Goal: Communication & Community: Answer question/provide support

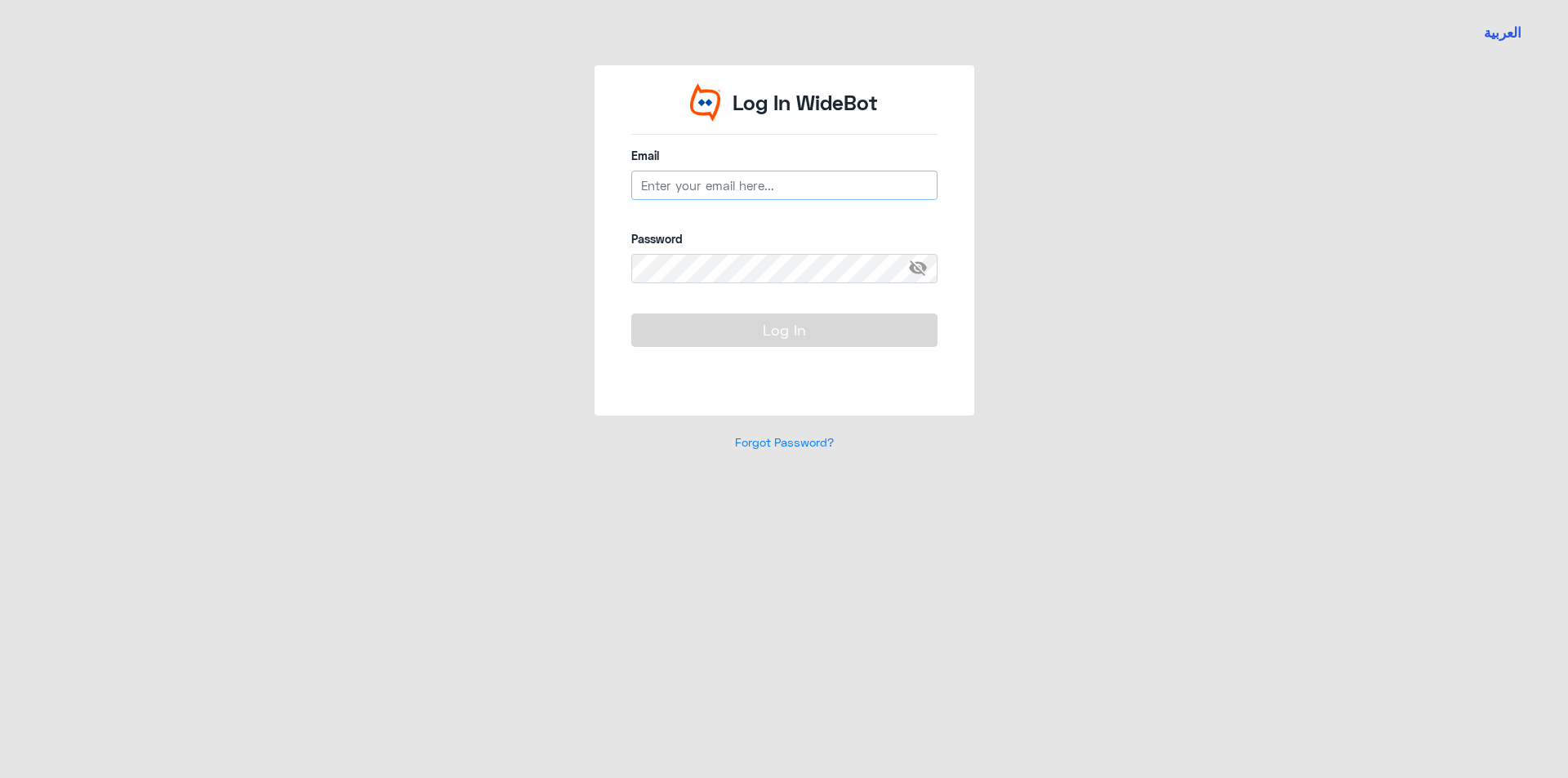
type input "[EMAIL_ADDRESS][DOMAIN_NAME]"
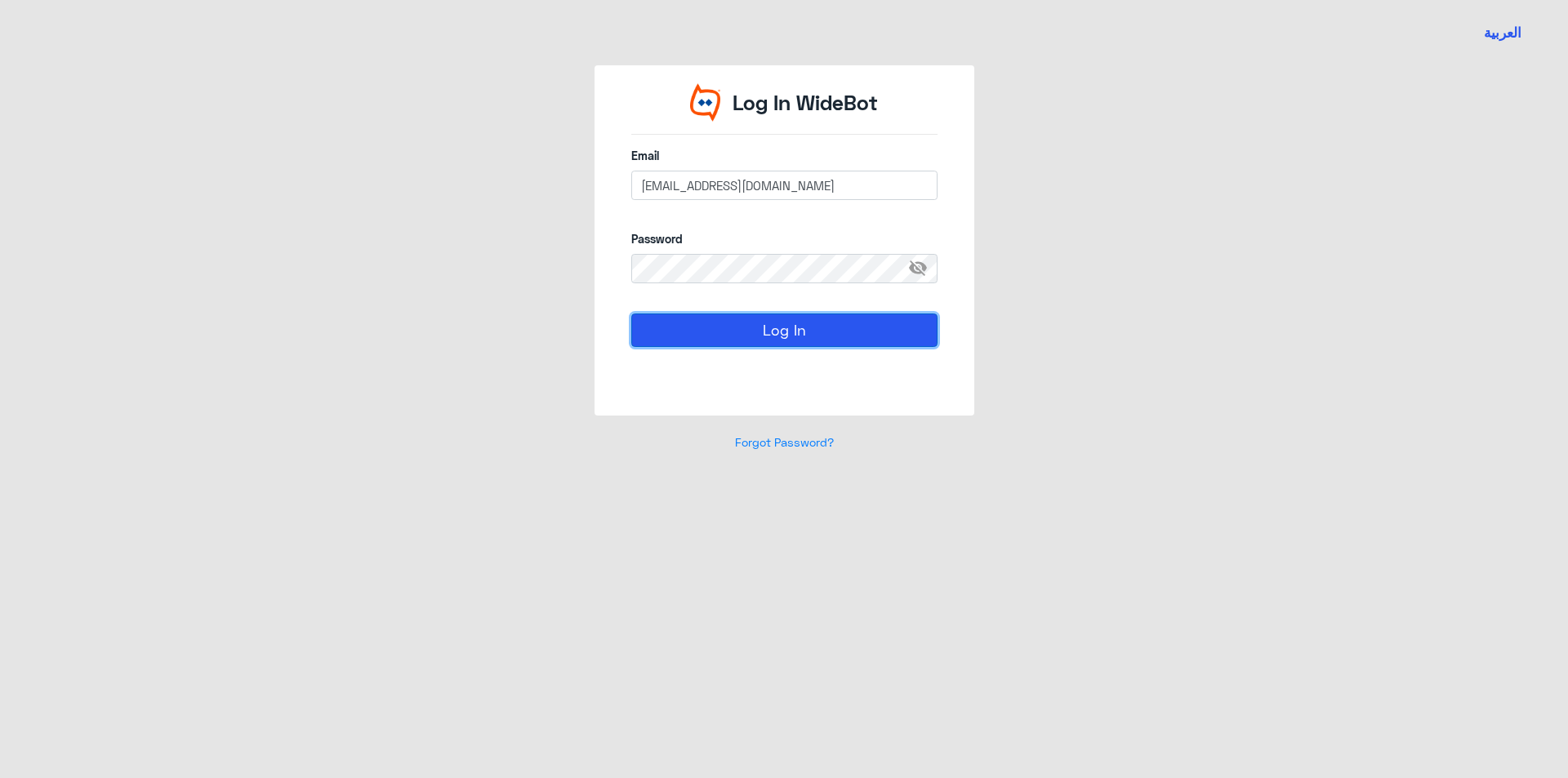
click at [798, 335] on button "Log In" at bounding box center [784, 329] width 306 height 32
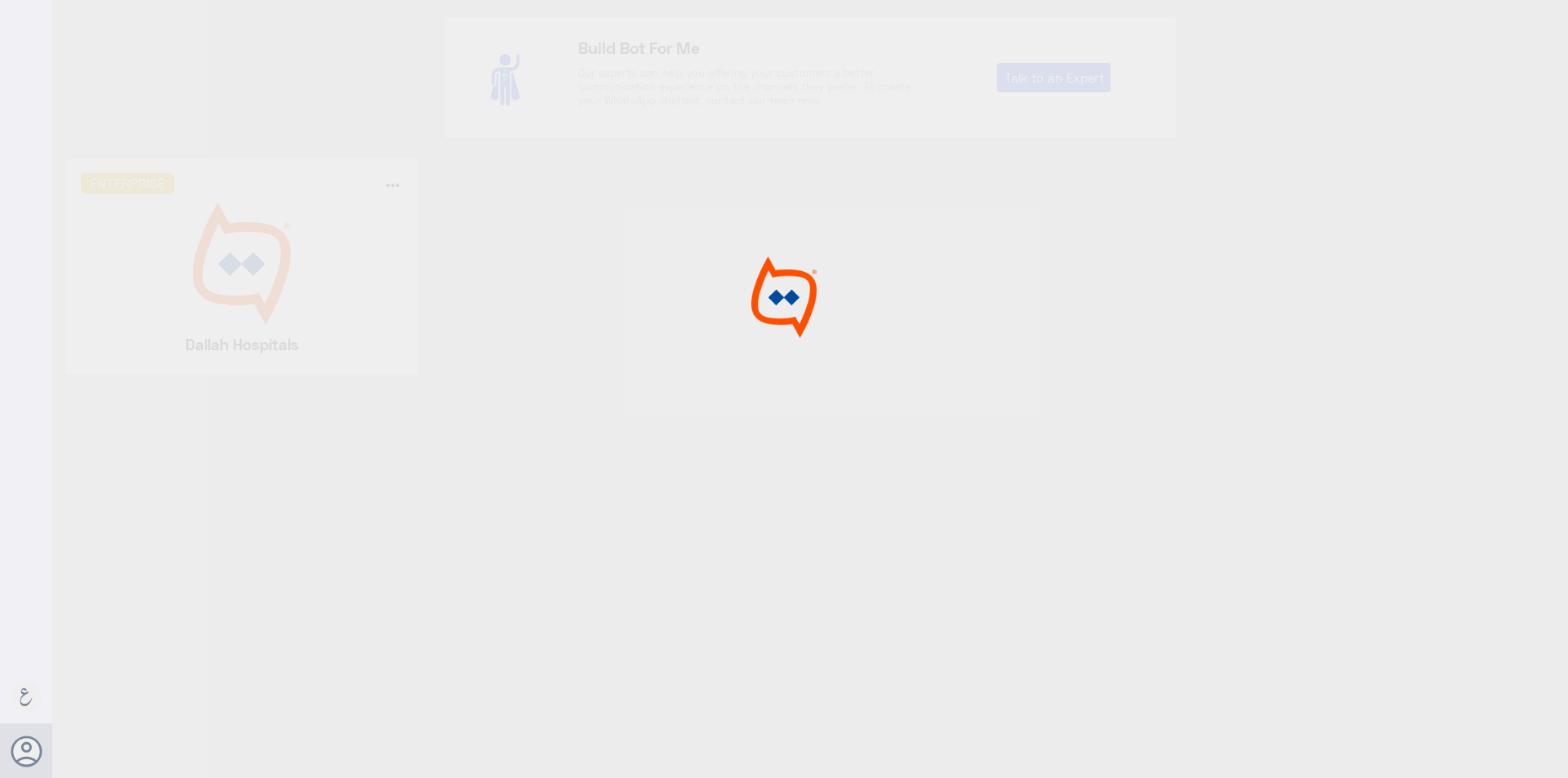
click at [293, 278] on div at bounding box center [784, 391] width 1568 height 783
click at [293, 278] on img at bounding box center [242, 264] width 323 height 122
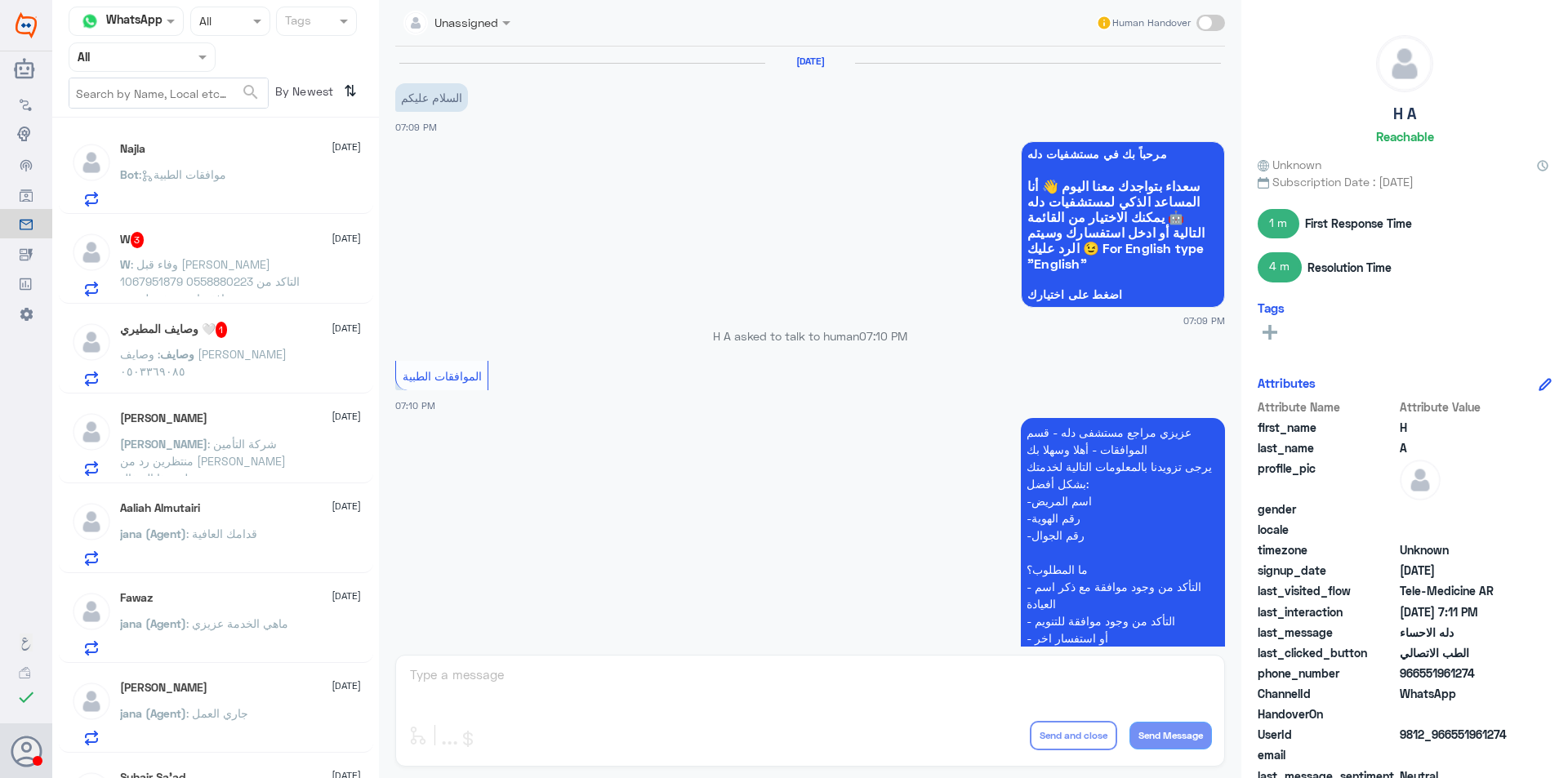
scroll to position [200, 0]
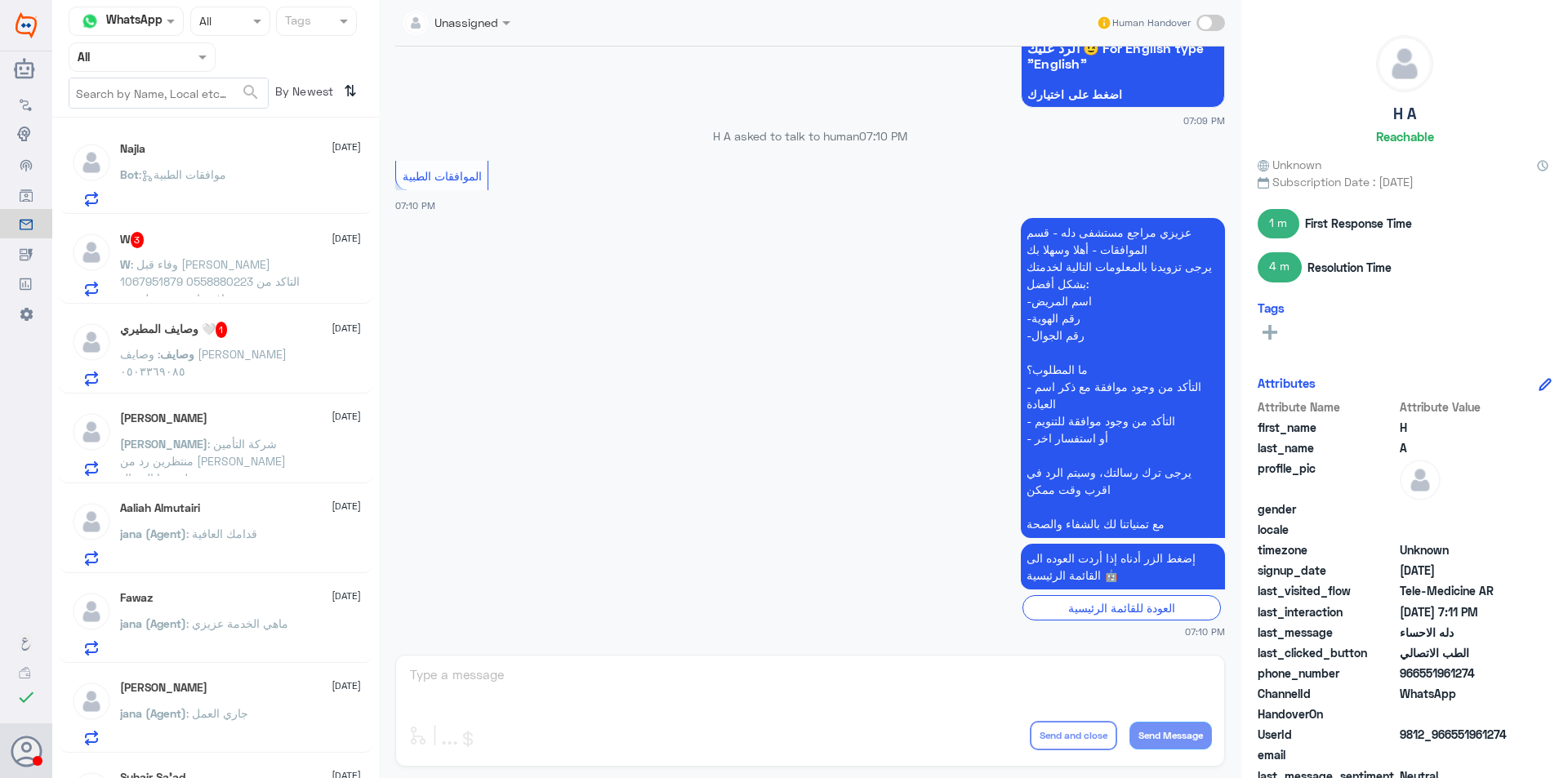
click at [185, 57] on div "Agent Filter All" at bounding box center [142, 57] width 147 height 30
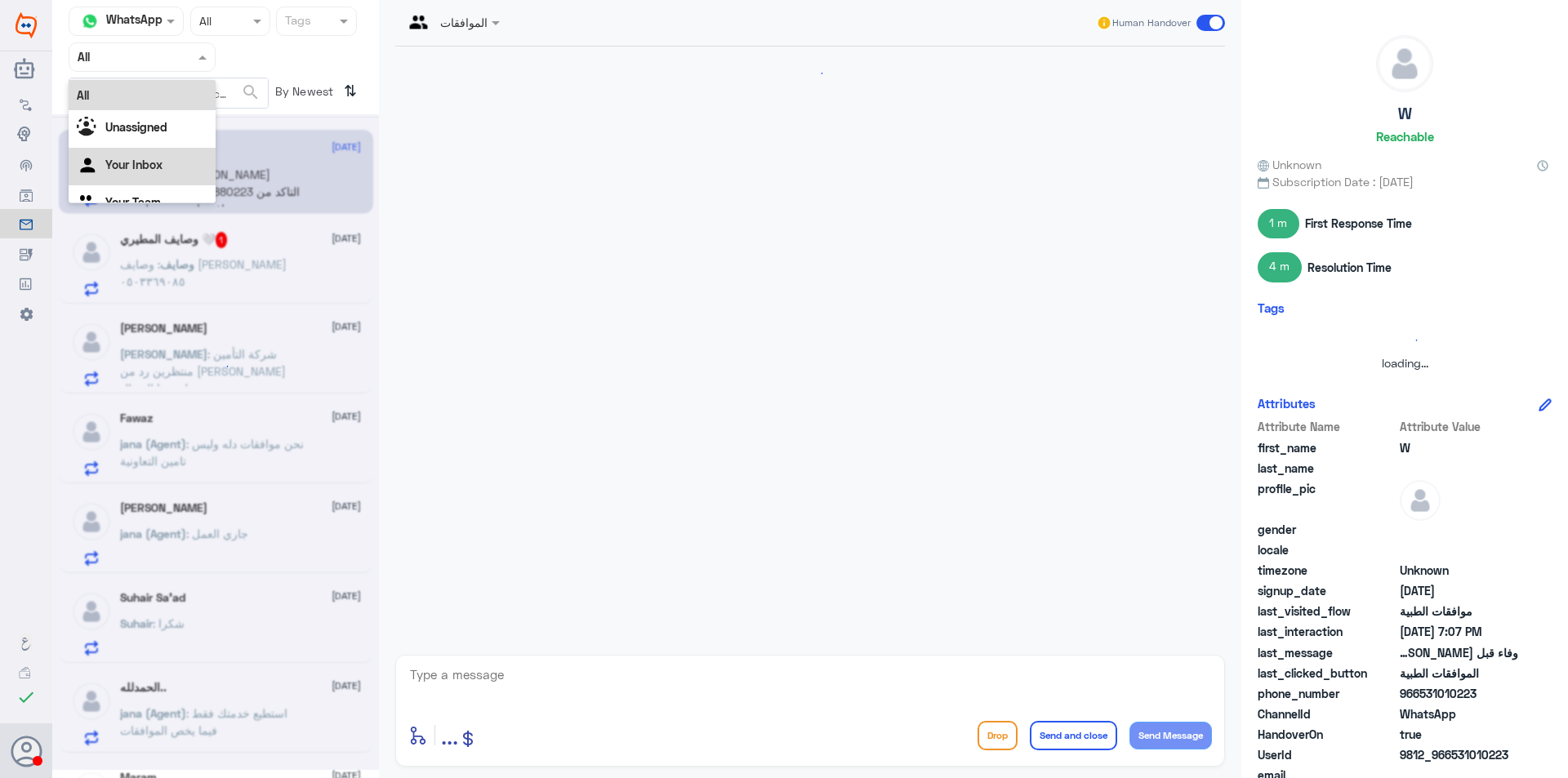
scroll to position [324, 0]
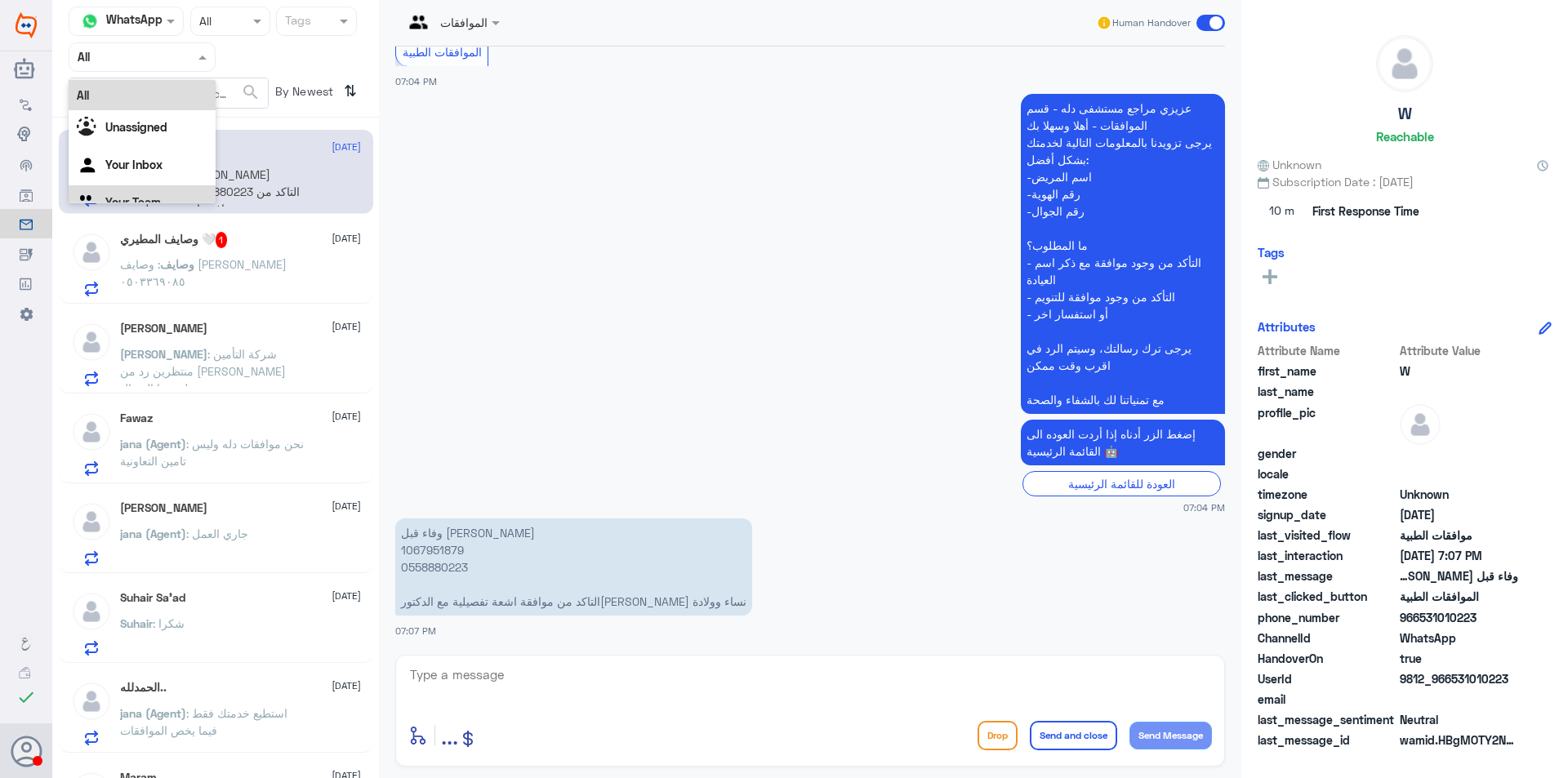
click at [179, 189] on div "Your Team" at bounding box center [142, 204] width 147 height 37
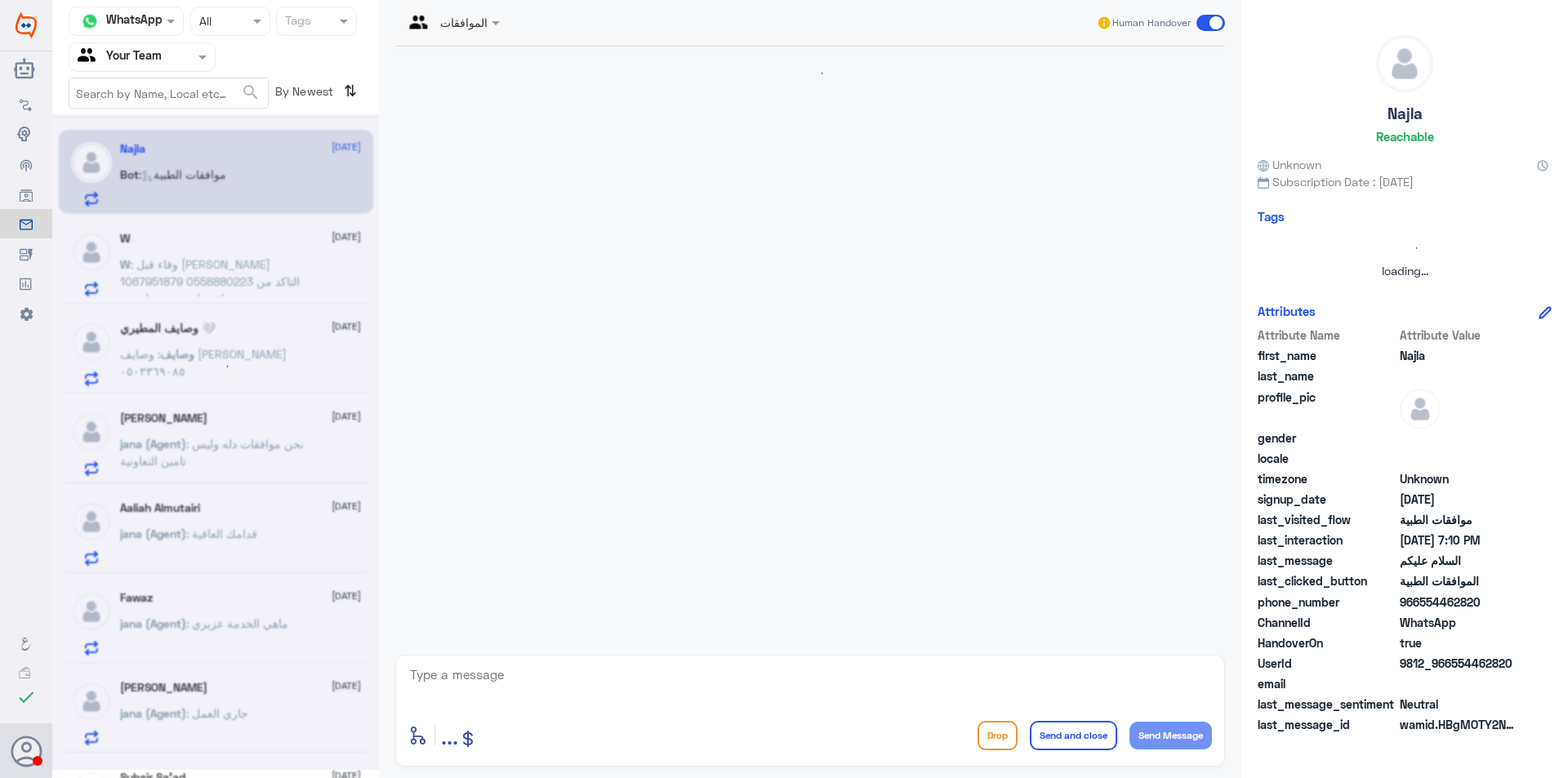
scroll to position [200, 0]
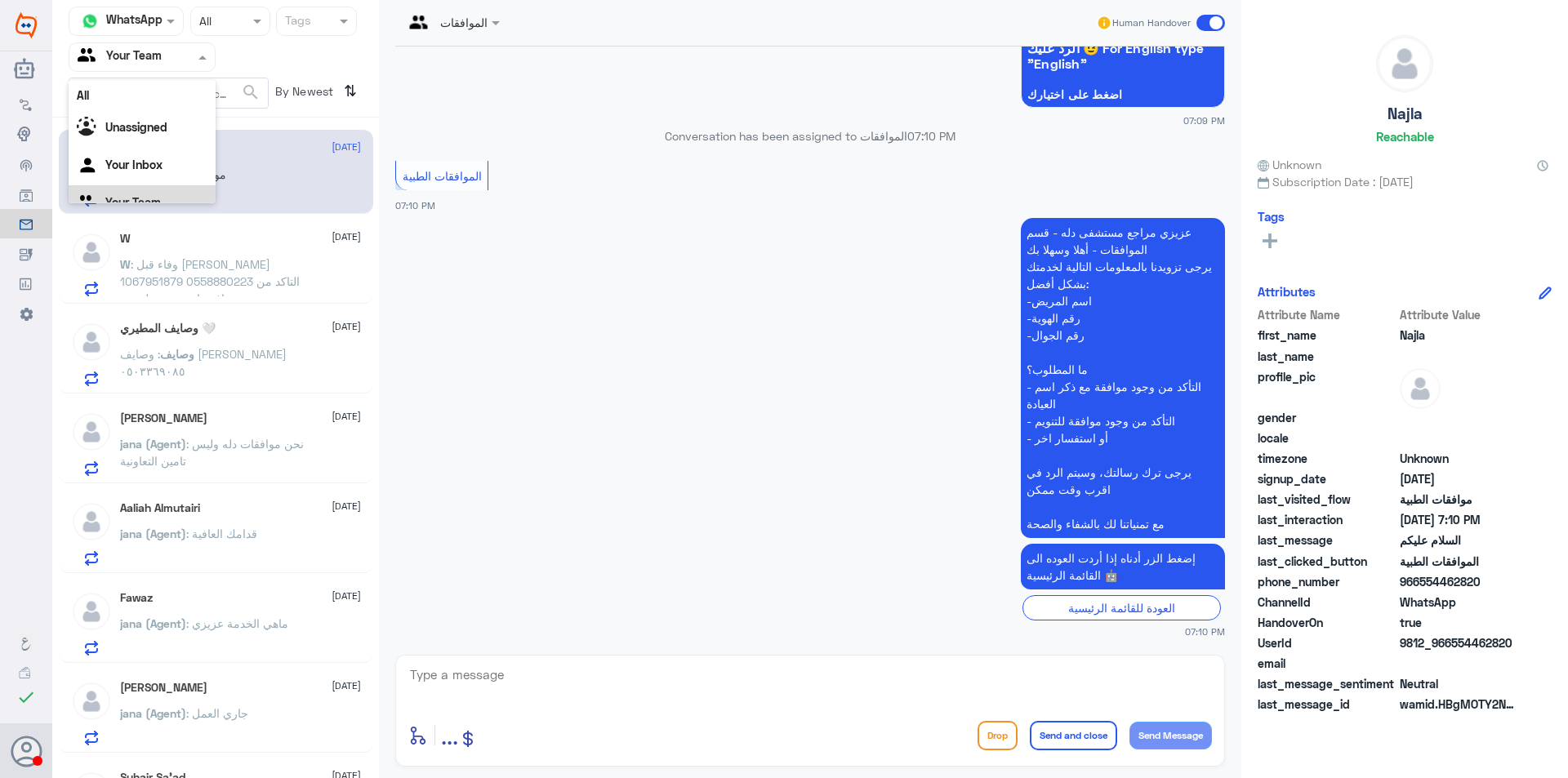
click at [137, 50] on input "text" at bounding box center [122, 56] width 90 height 19
click at [156, 109] on b "Unassigned" at bounding box center [136, 106] width 62 height 14
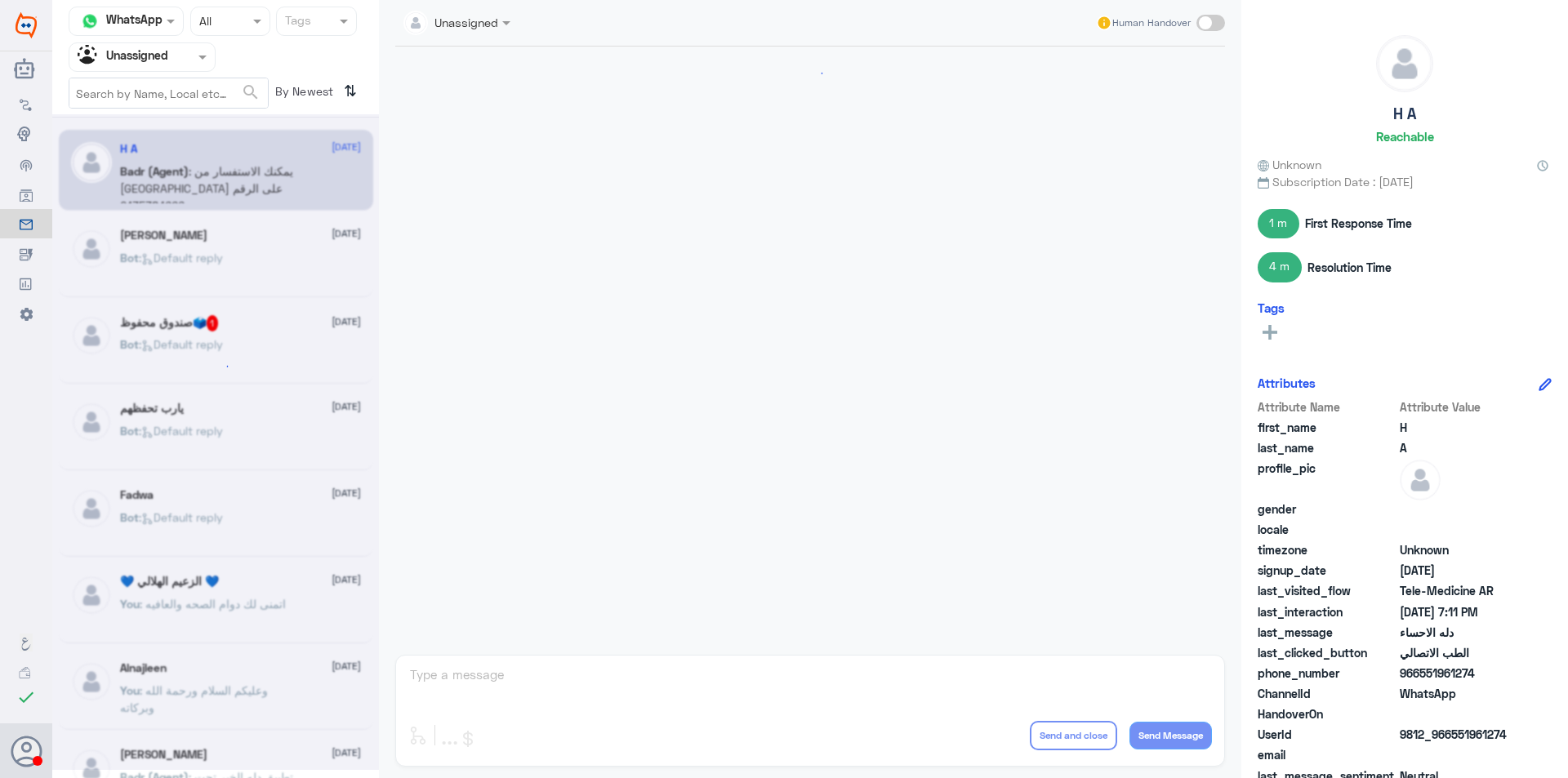
scroll to position [559, 0]
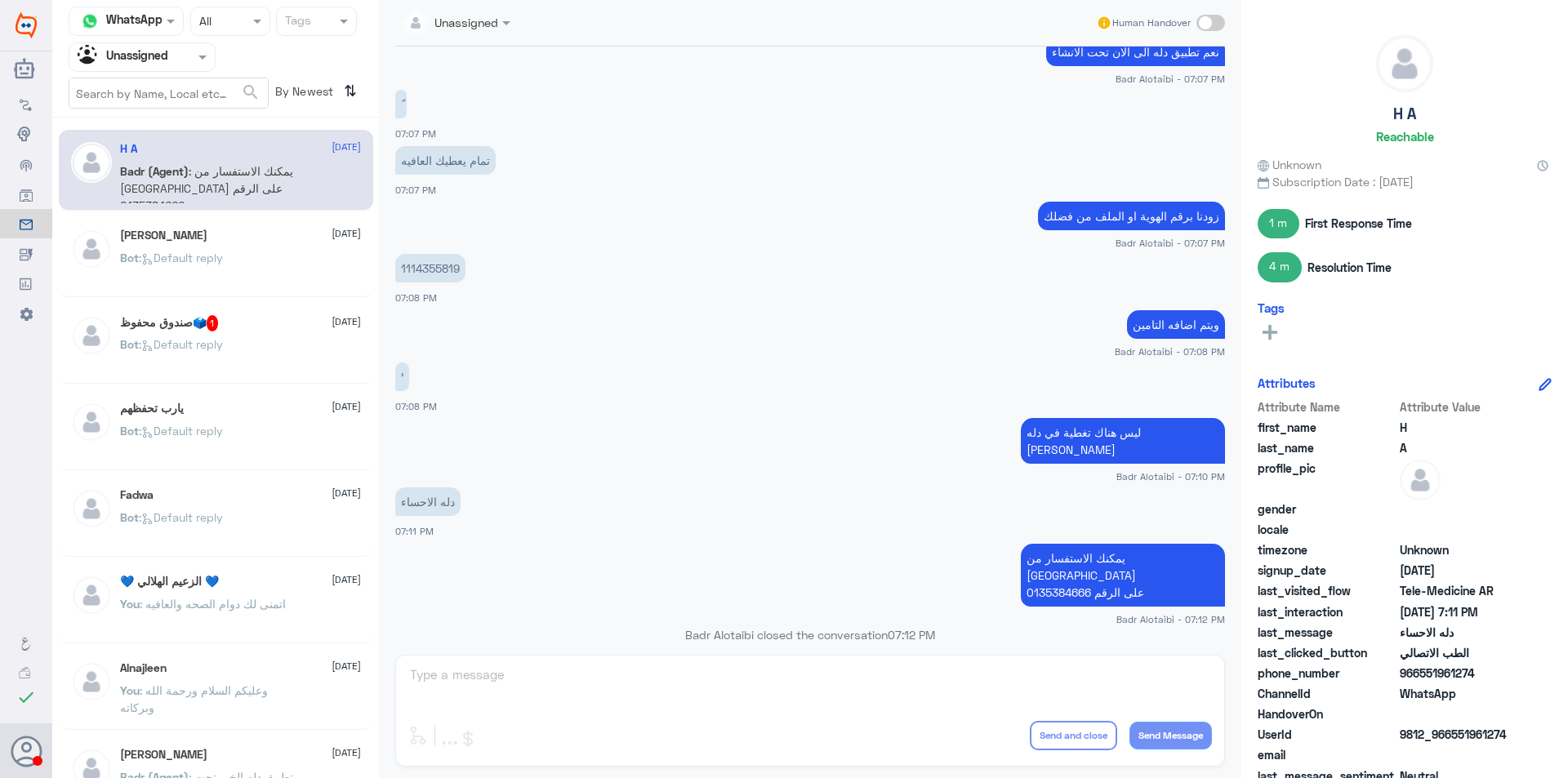
click at [262, 696] on span ": وعليكم السلام ورحمة الله وبركاته" at bounding box center [194, 699] width 148 height 31
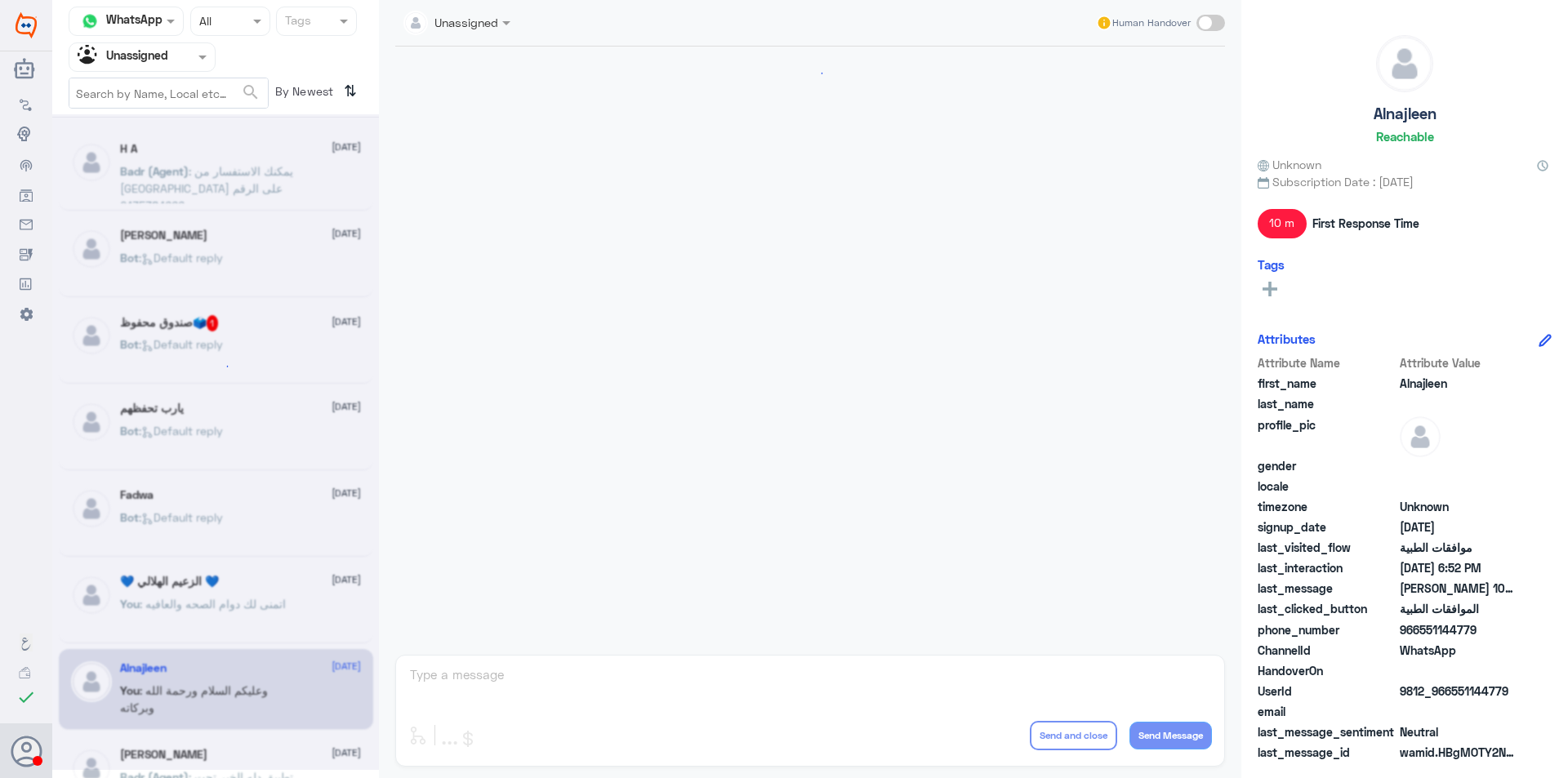
scroll to position [390, 0]
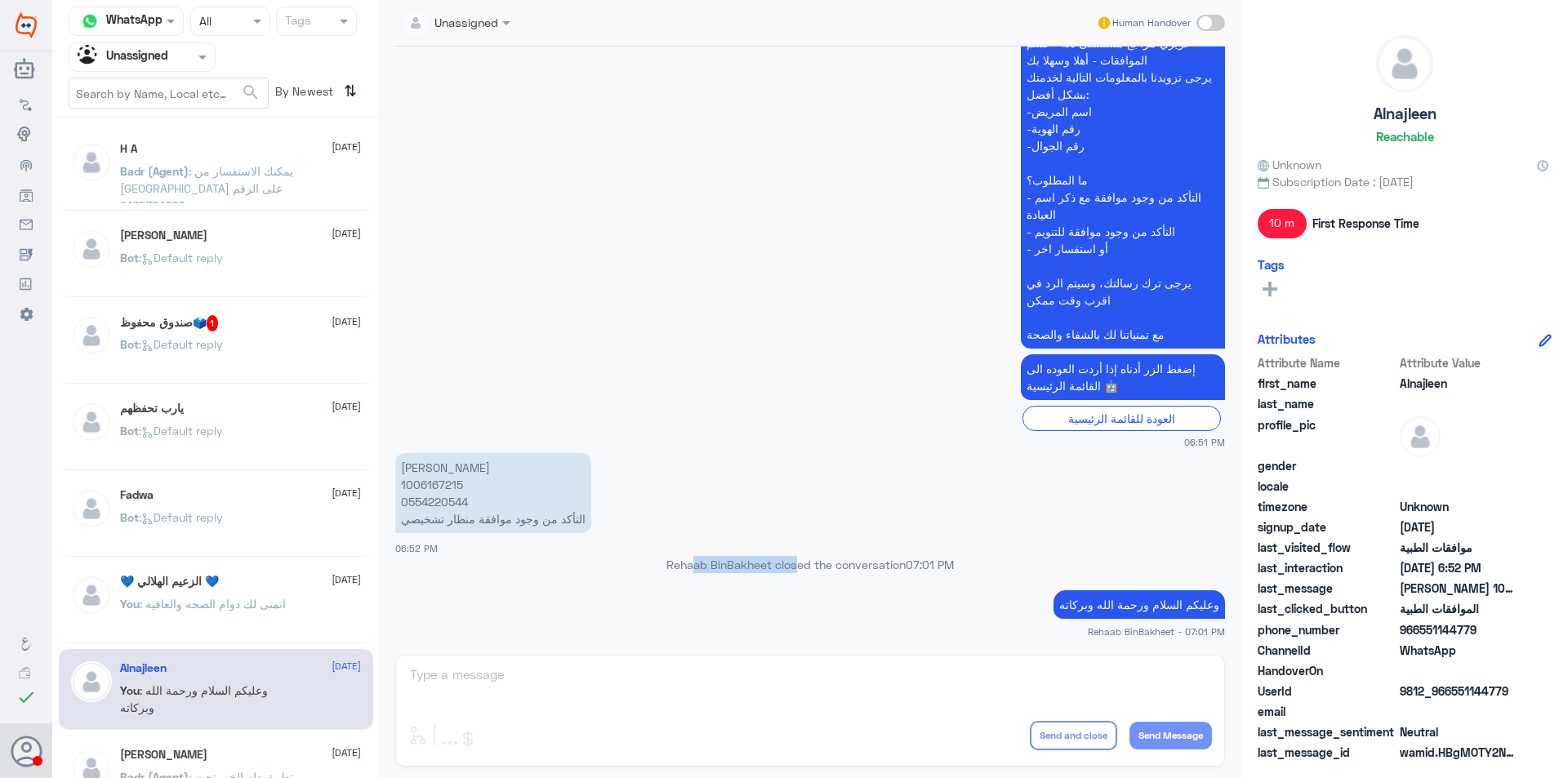
drag, startPoint x: 694, startPoint y: 571, endPoint x: 792, endPoint y: 568, distance: 98.0
click at [785, 568] on p "Rehaab BinBakheet closed the conversation 07:01 PM" at bounding box center [810, 564] width 830 height 17
click at [841, 568] on p "Rehaab BinBakheet closed the conversation 07:01 PM" at bounding box center [810, 564] width 830 height 17
click at [768, 570] on p "Rehaab BinBakheet closed the conversation 07:01 PM" at bounding box center [810, 564] width 830 height 17
drag, startPoint x: 770, startPoint y: 565, endPoint x: 841, endPoint y: 569, distance: 71.1
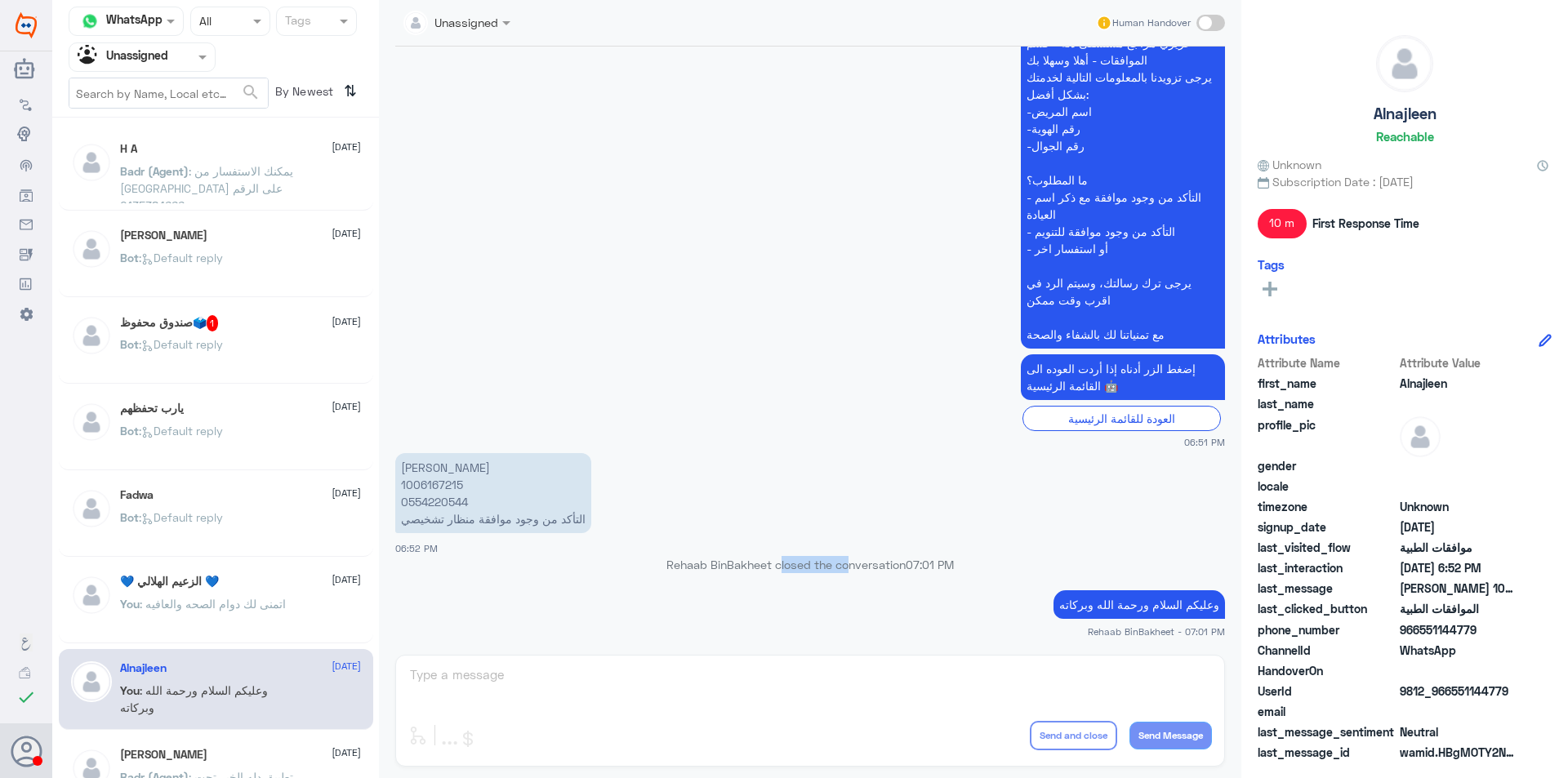
click at [841, 569] on p "Rehaab BinBakheet closed the conversation 07:01 PM" at bounding box center [810, 564] width 830 height 17
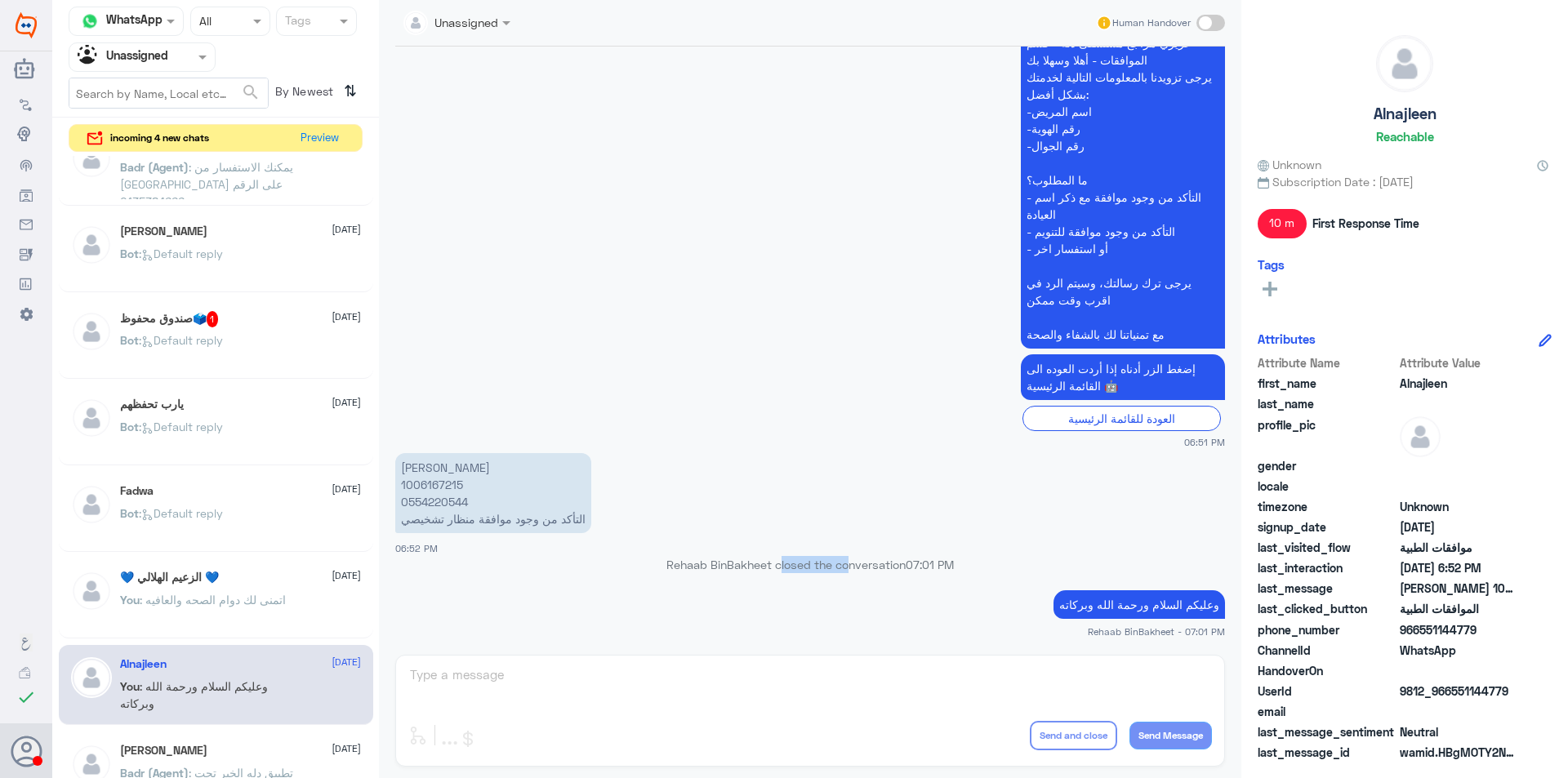
scroll to position [0, 0]
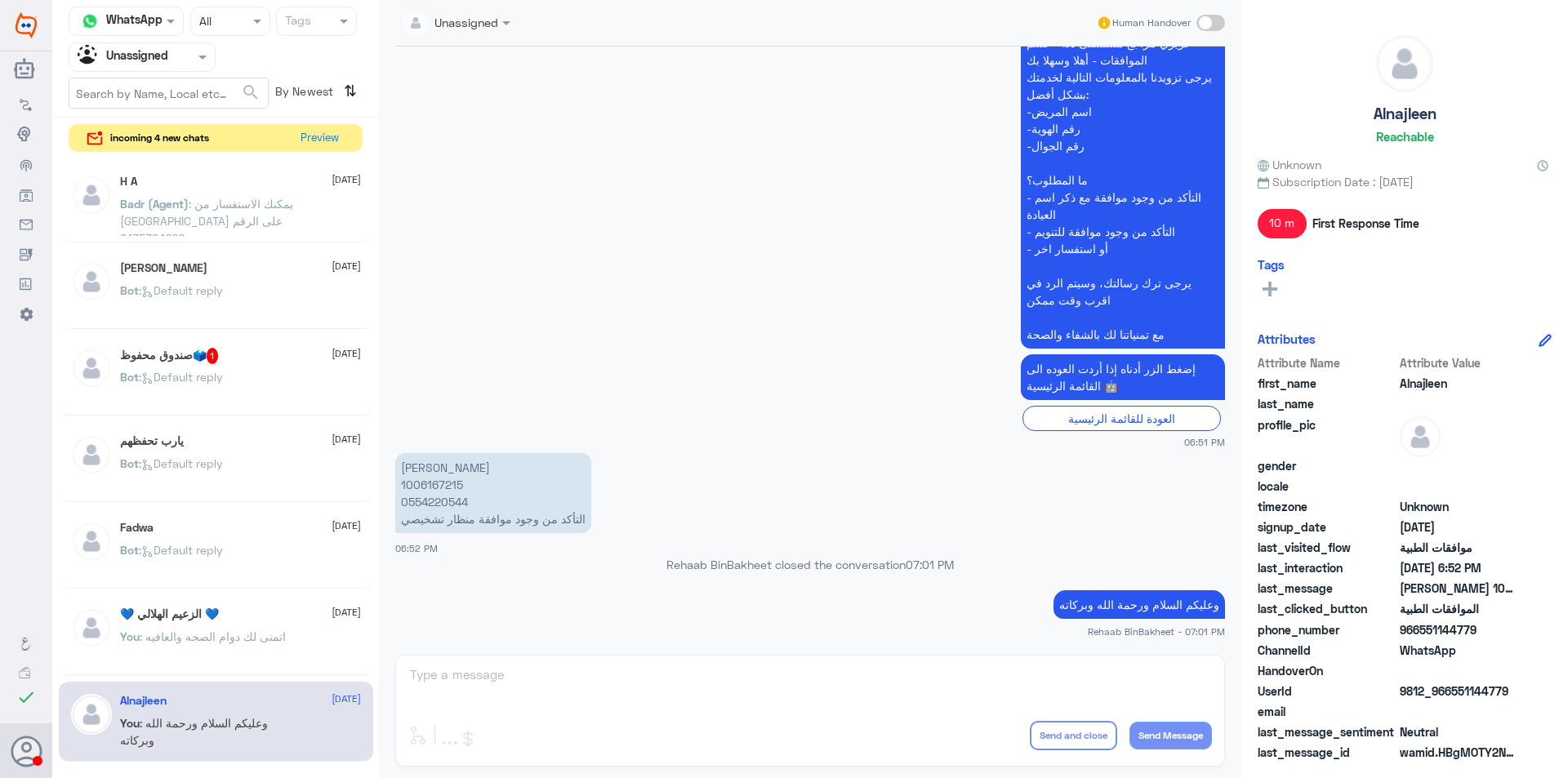
click at [175, 50] on div at bounding box center [142, 56] width 146 height 19
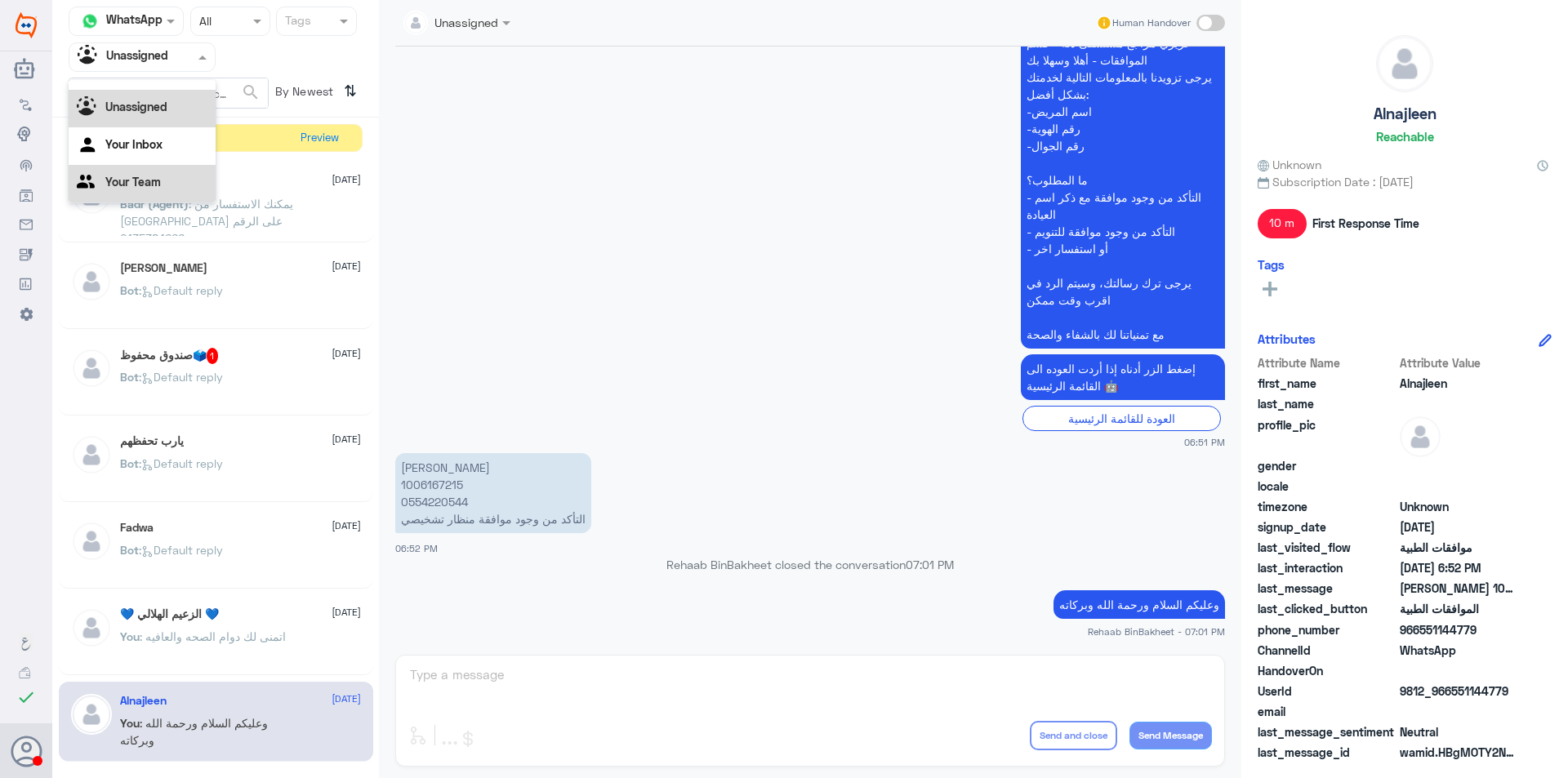
click at [125, 180] on Team "Your Team" at bounding box center [132, 181] width 55 height 14
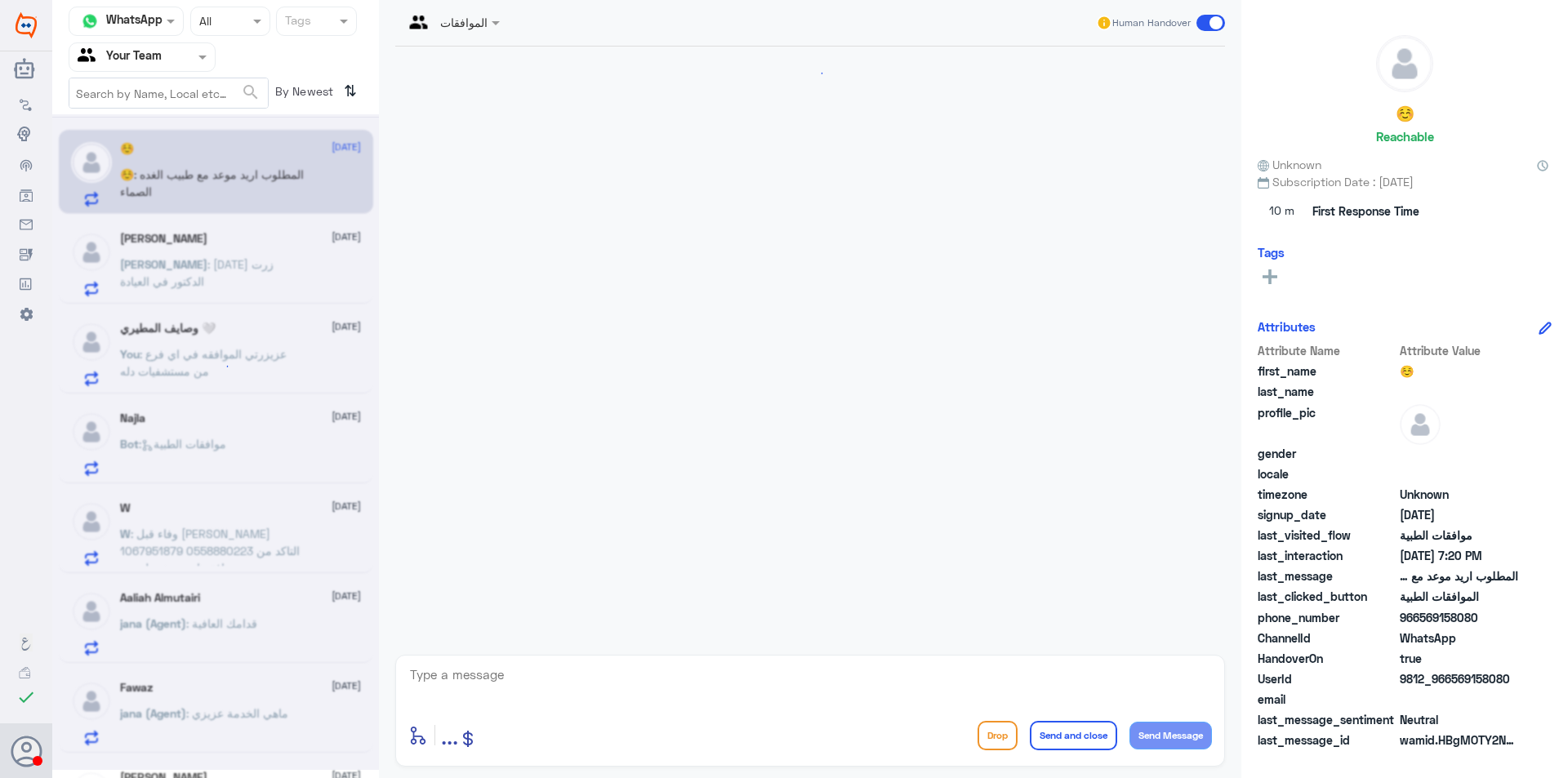
scroll to position [559, 0]
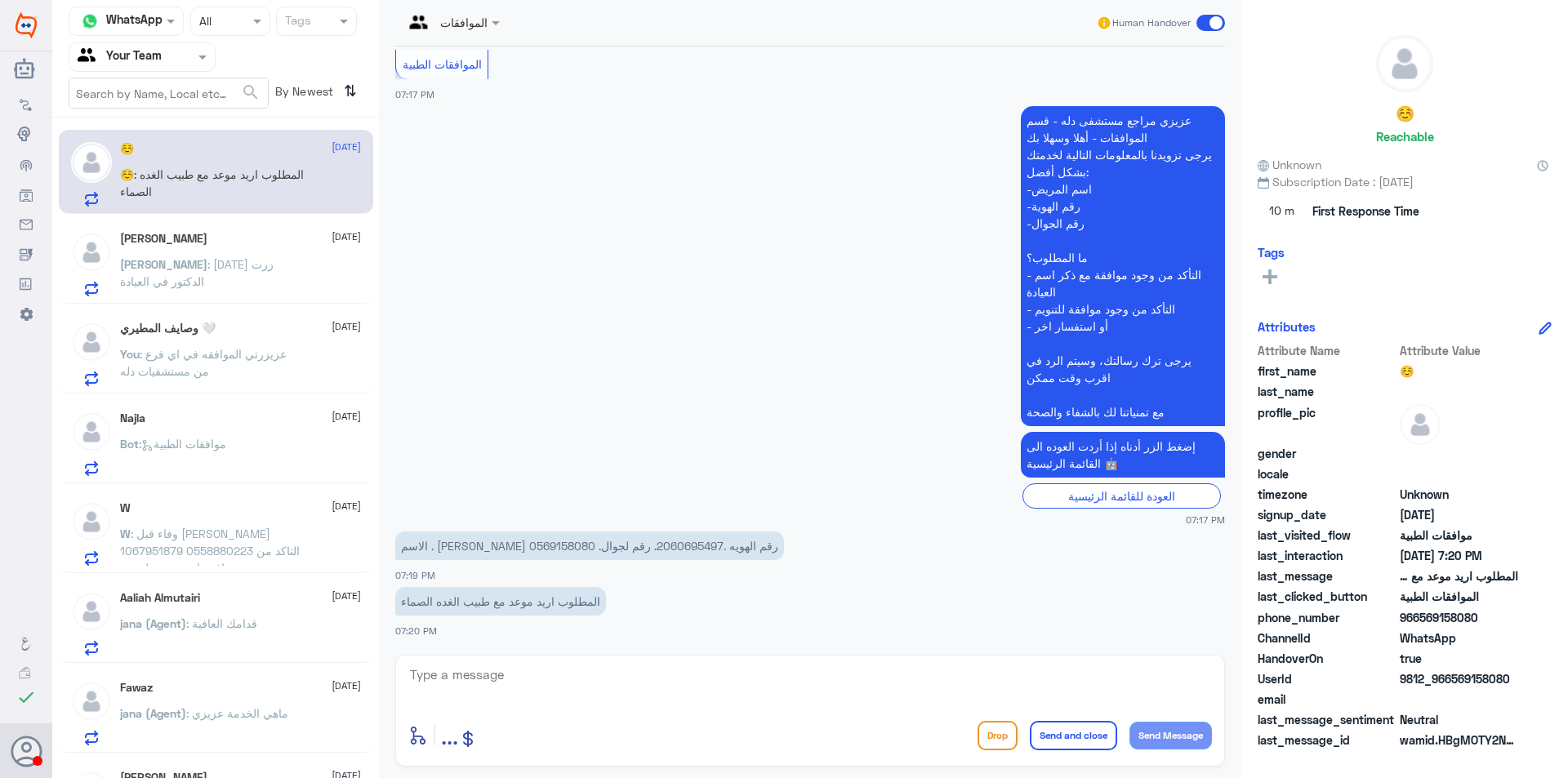
click at [993, 732] on button "Drop" at bounding box center [997, 736] width 40 height 30
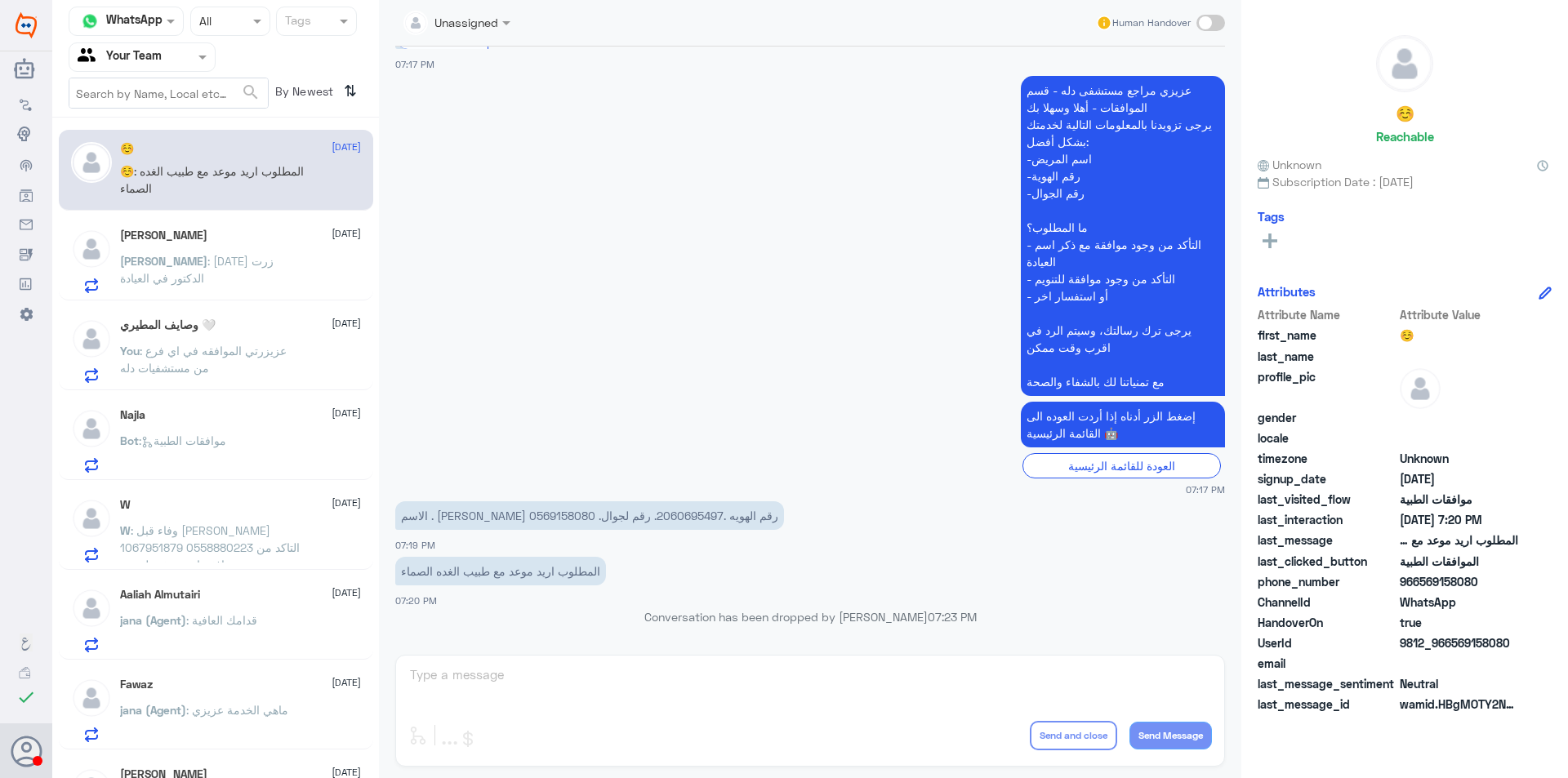
click at [271, 289] on p "[PERSON_NAME] : [DATE] زرت الدكتور في العيادة" at bounding box center [212, 272] width 184 height 41
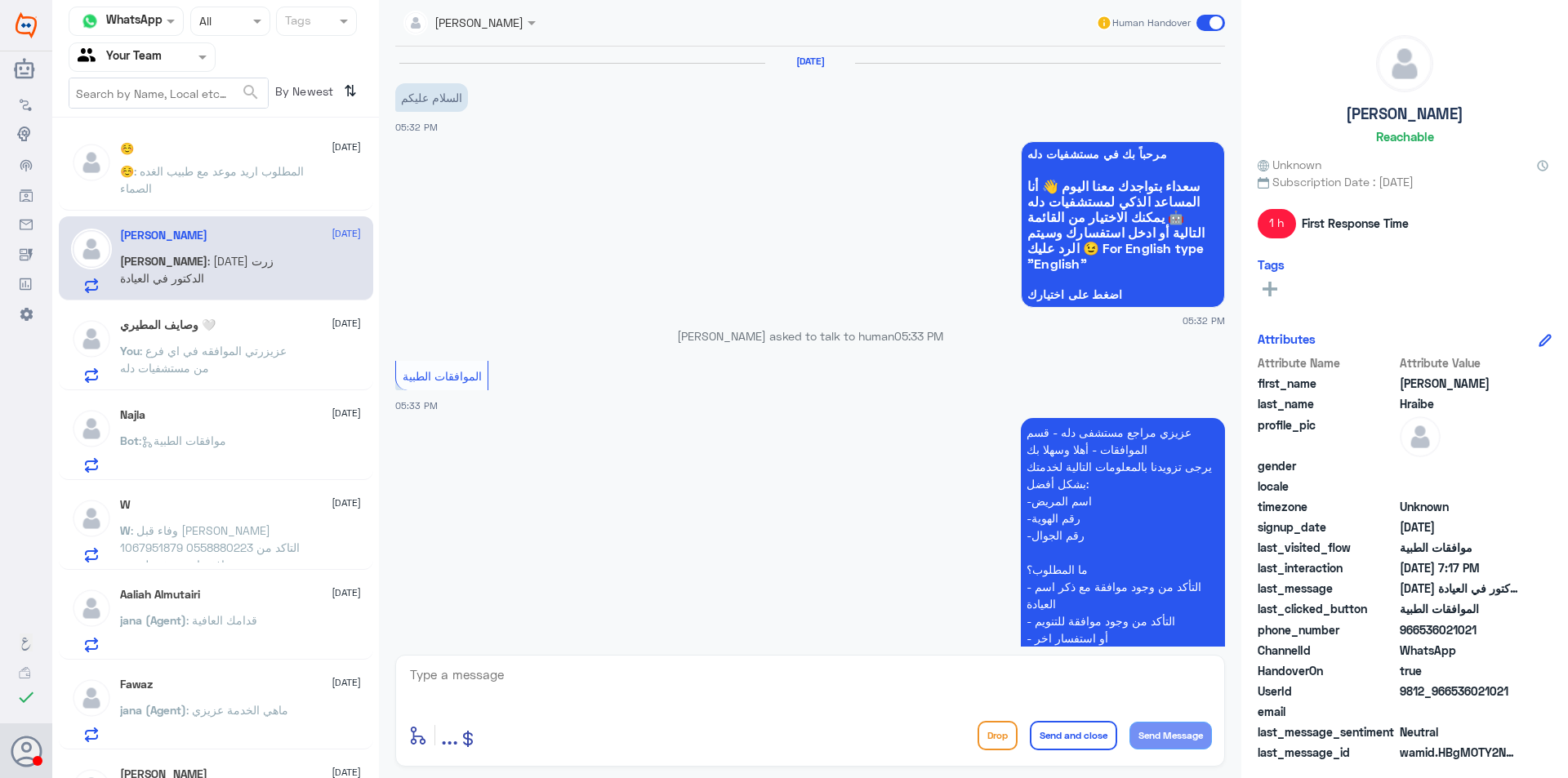
scroll to position [1045, 0]
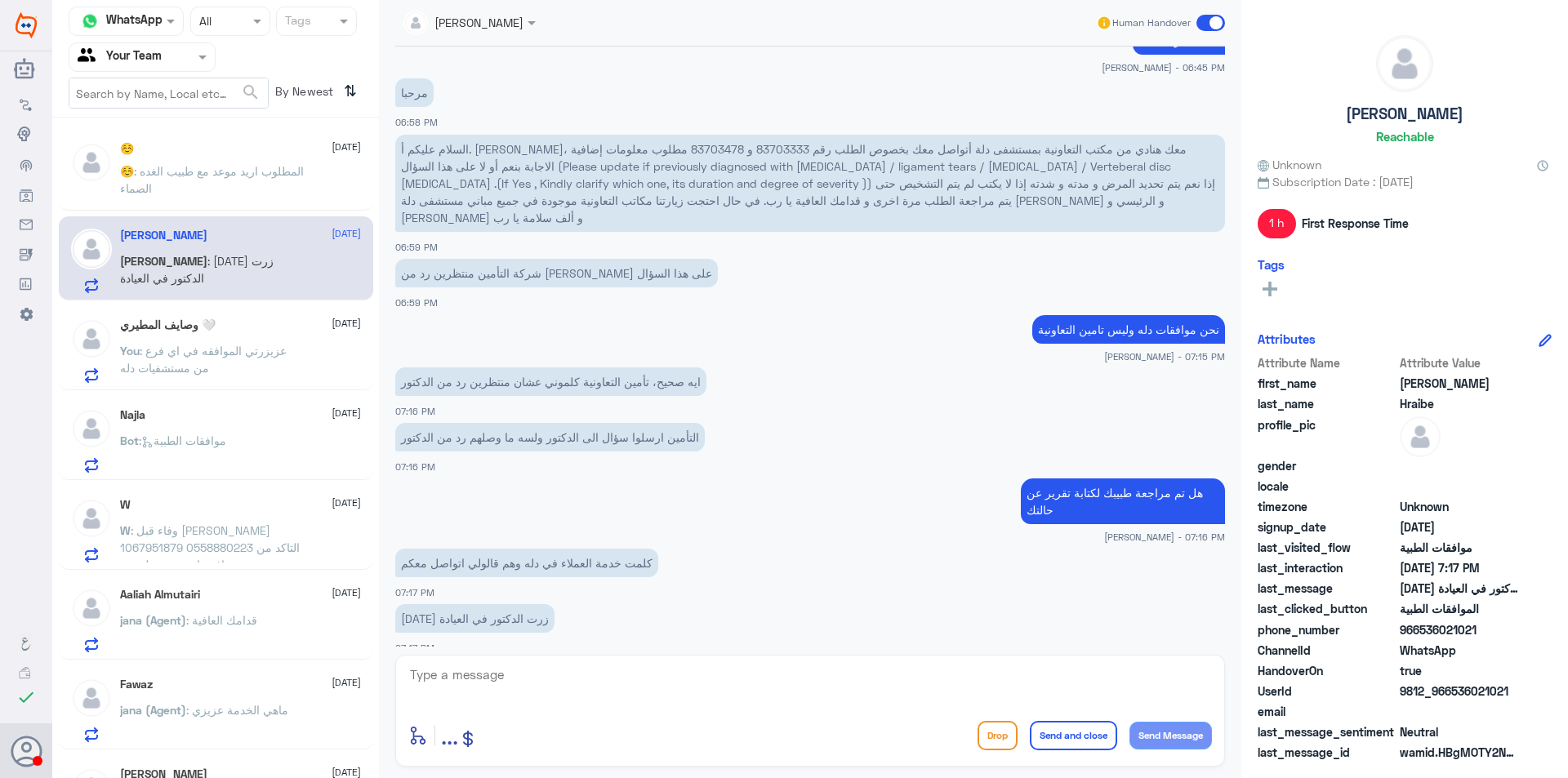
click at [161, 384] on div "وصايف [PERSON_NAME] 🤍 [DATE] You : عزيزرتي الموافقه في اي فرع من مستشفيات دله" at bounding box center [216, 348] width 314 height 84
click at [207, 346] on span ": عزيزرتي الموافقه في اي فرع من مستشفيات دله" at bounding box center [203, 358] width 166 height 31
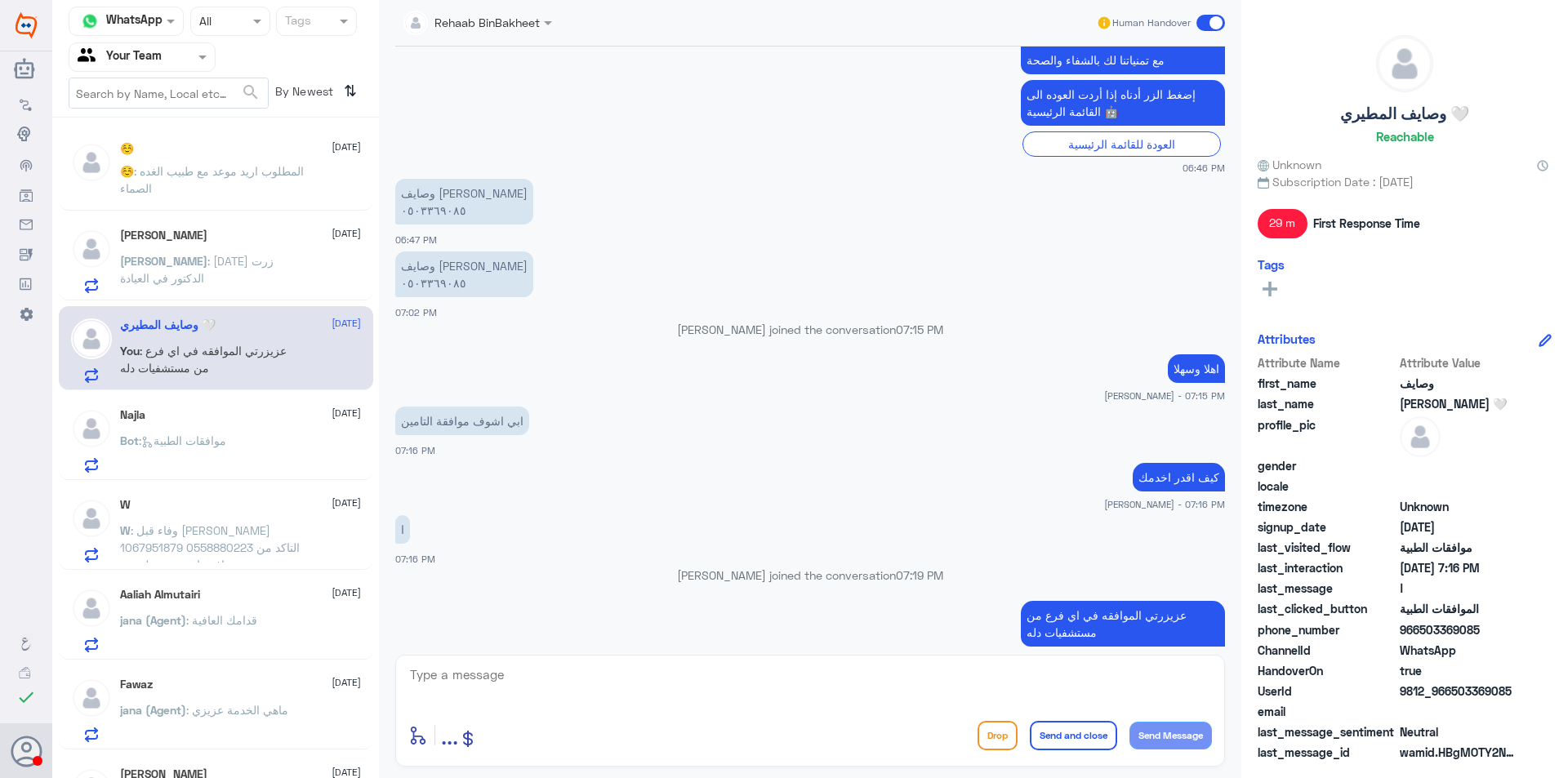
scroll to position [692, 0]
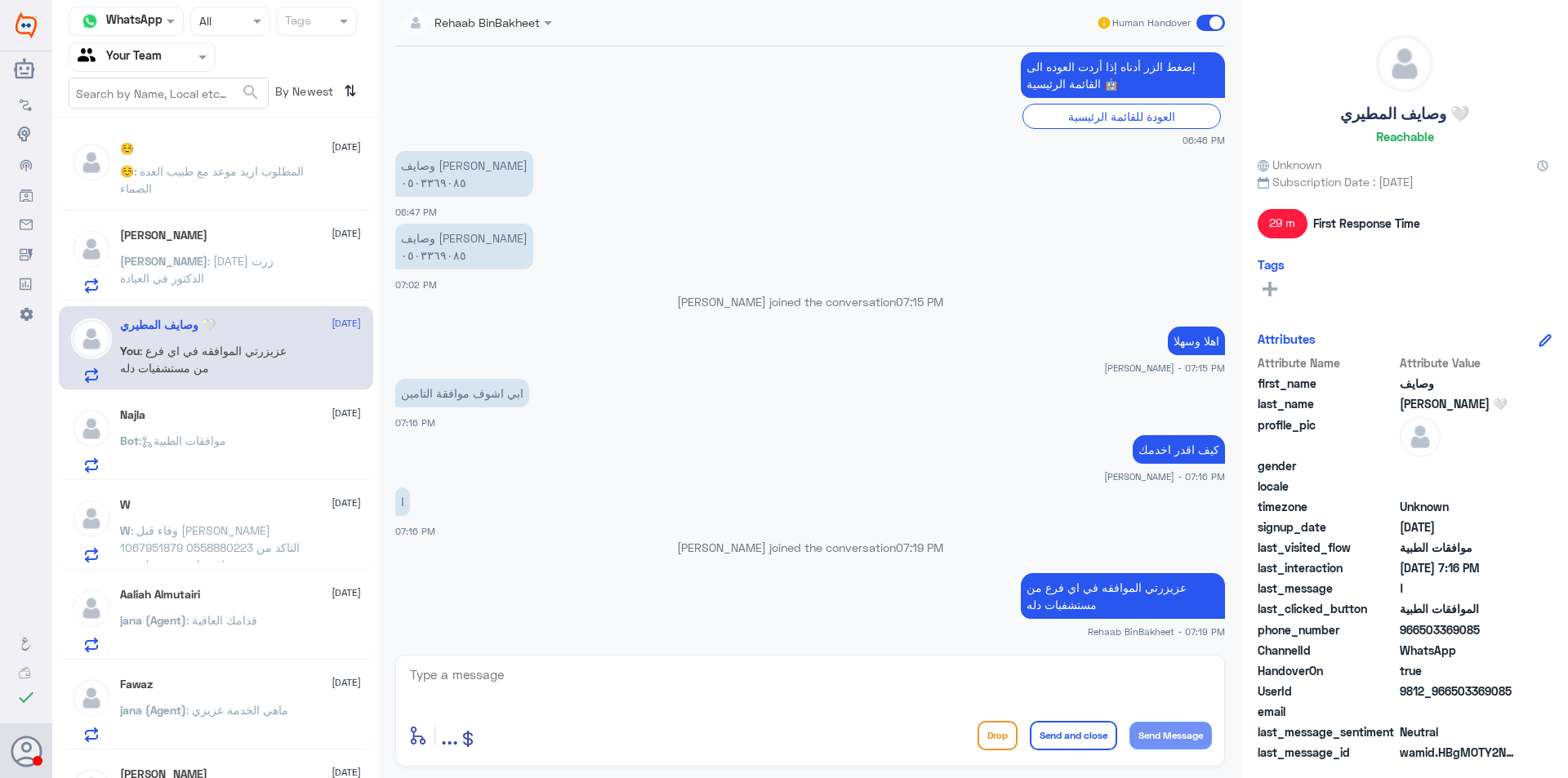
click at [204, 168] on span ": المطلوب اريد موعد مع طبيب الغده الصماء" at bounding box center [212, 179] width 184 height 31
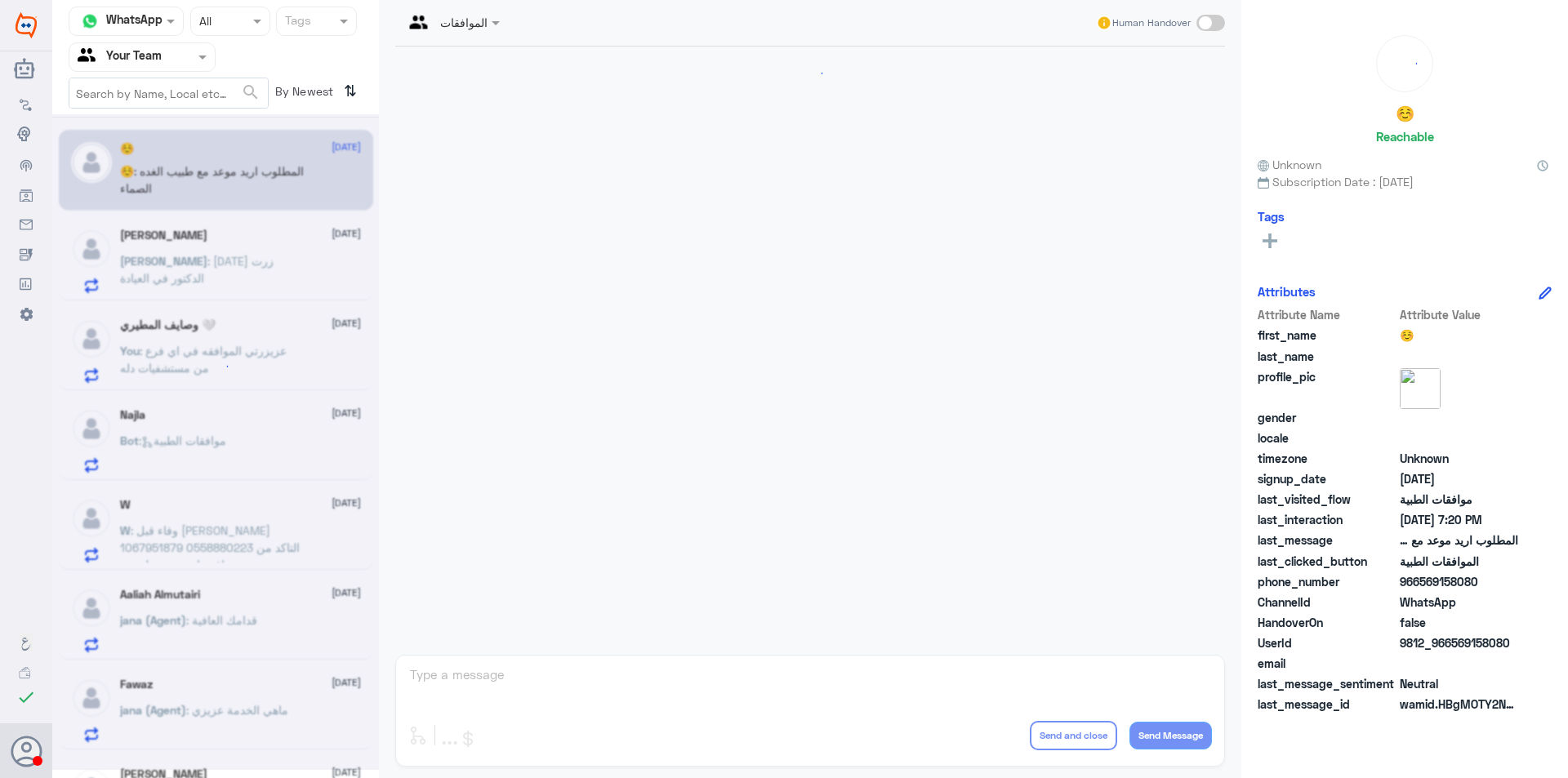
scroll to position [589, 0]
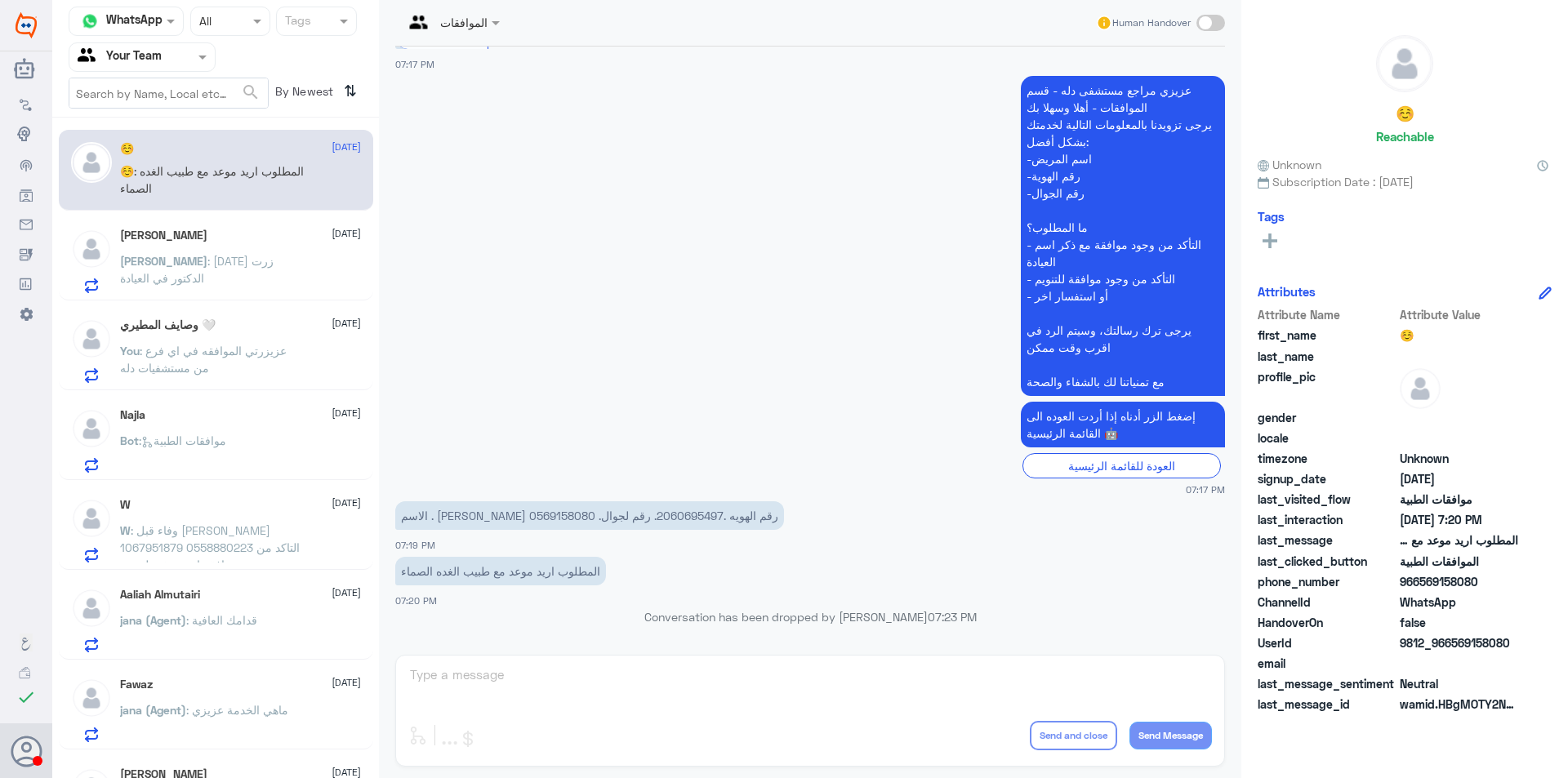
click at [156, 50] on input "text" at bounding box center [122, 56] width 90 height 19
click at [177, 142] on div "Your Inbox" at bounding box center [142, 146] width 147 height 37
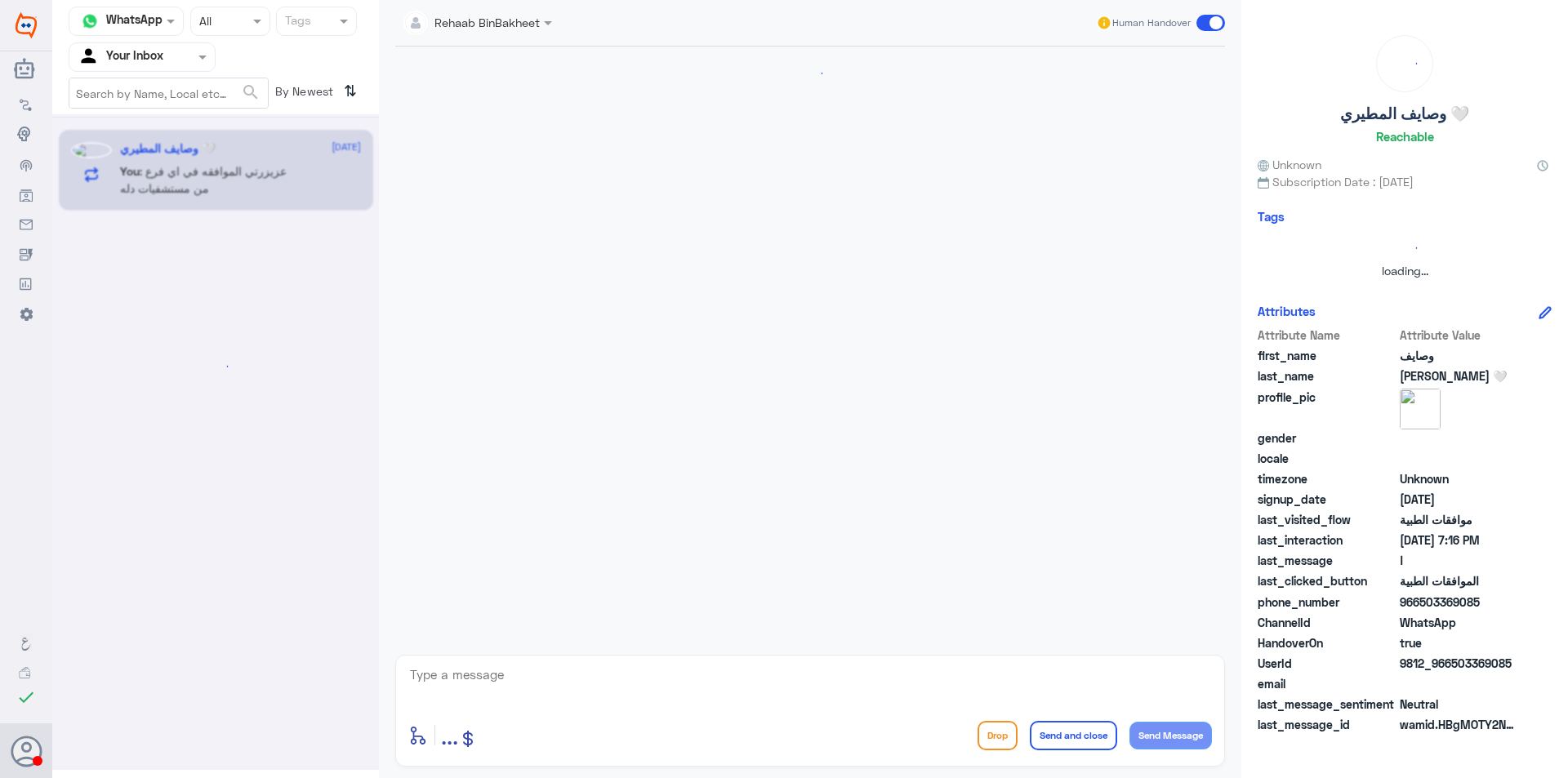
scroll to position [0, 0]
click at [170, 59] on div at bounding box center [142, 56] width 146 height 19
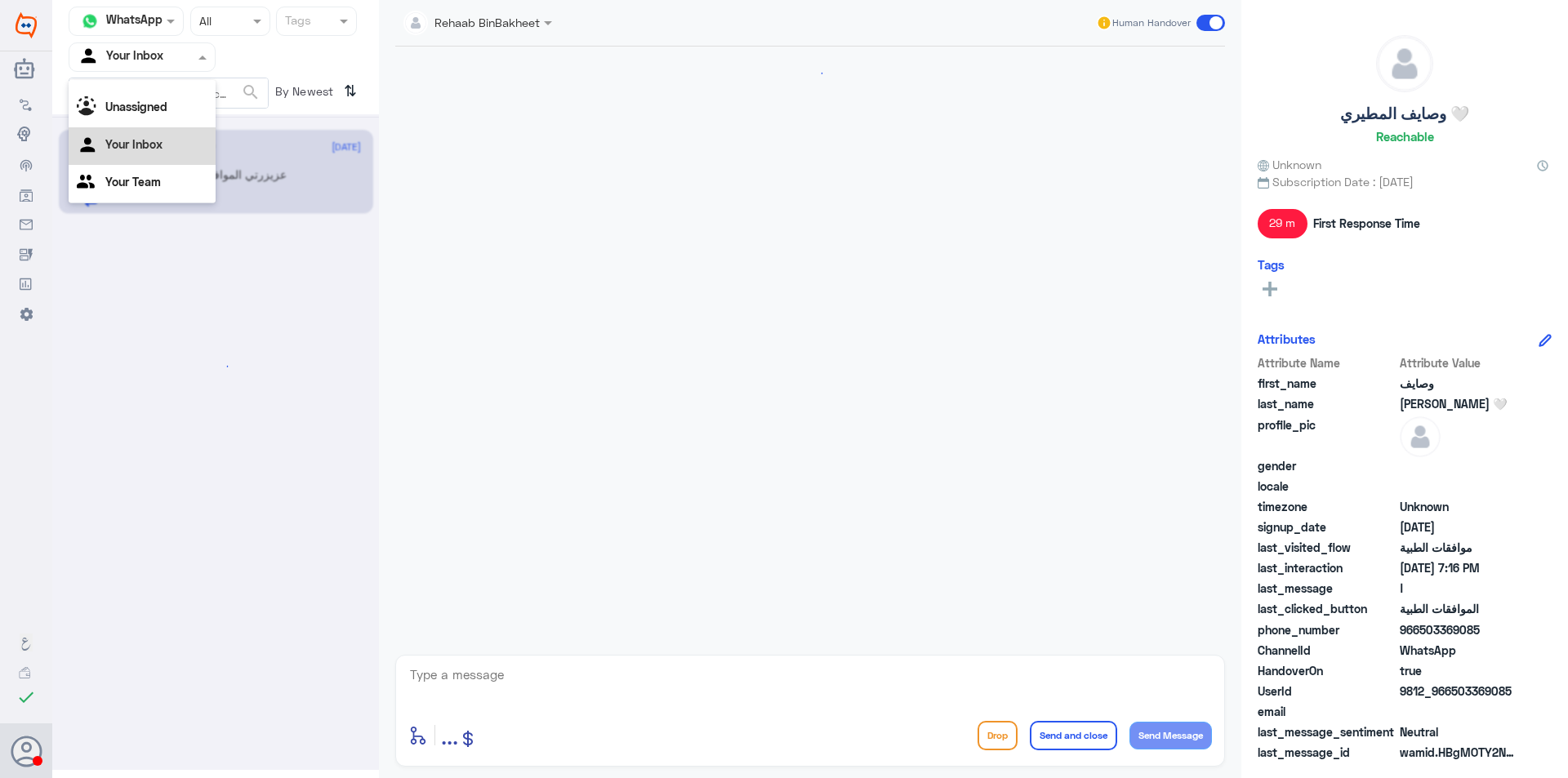
scroll to position [692, 0]
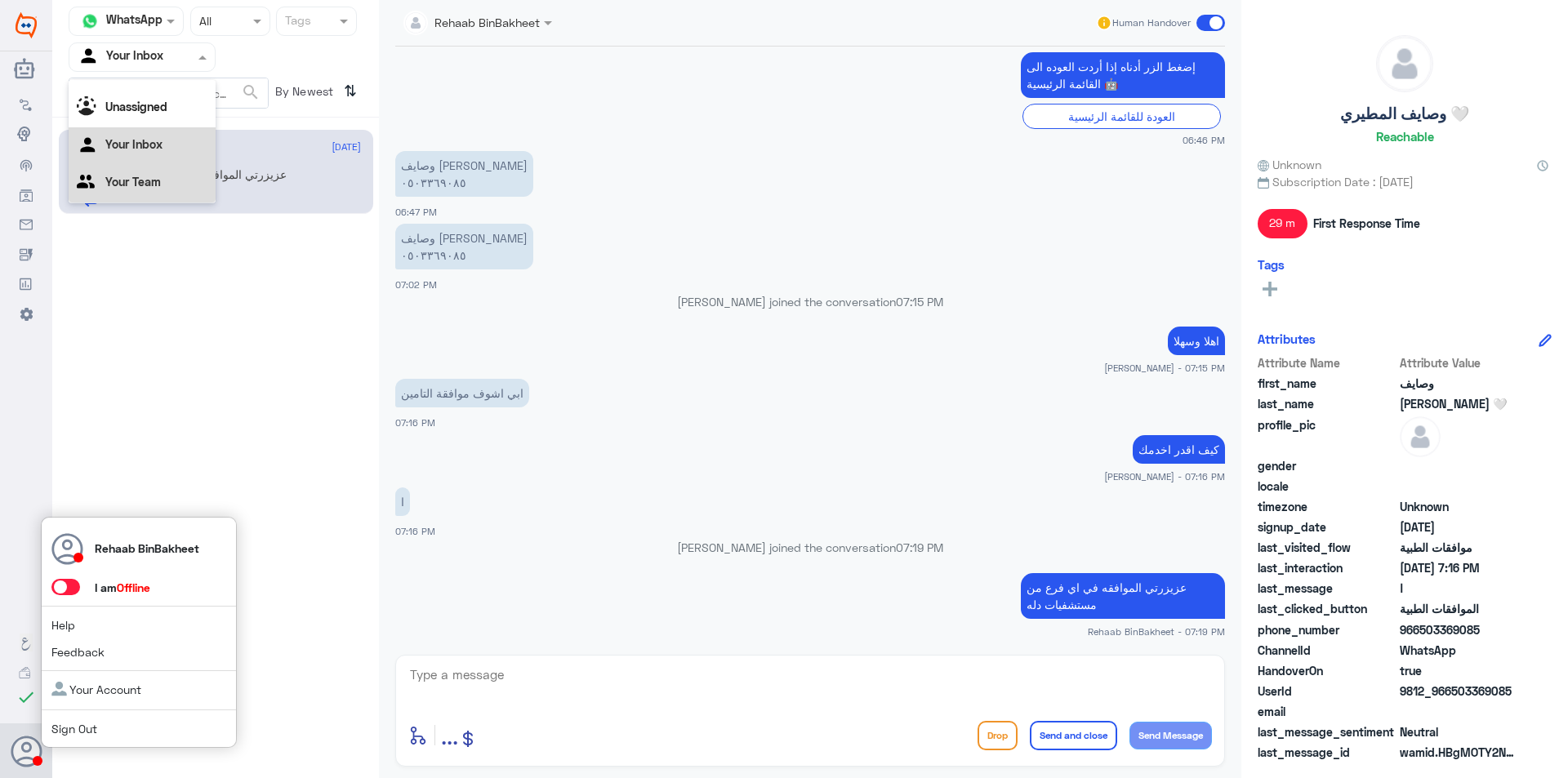
click at [66, 723] on link "Sign Out" at bounding box center [74, 728] width 46 height 14
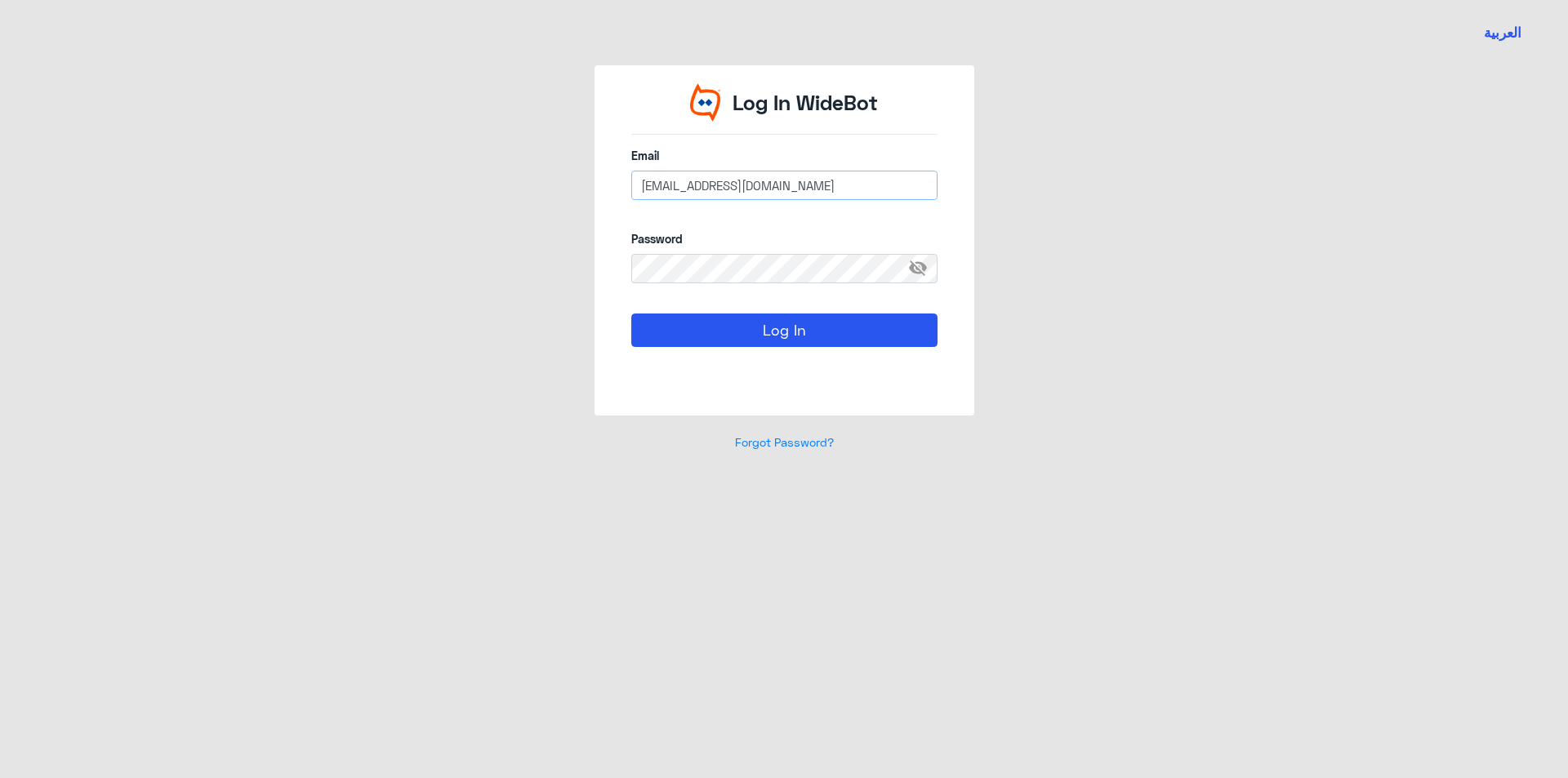
click at [702, 178] on input "[EMAIL_ADDRESS][DOMAIN_NAME]" at bounding box center [784, 185] width 306 height 30
type input "[EMAIL_ADDRESS][DOMAIN_NAME]"
click at [776, 356] on div "Log In" at bounding box center [784, 349] width 306 height 71
click at [774, 344] on button "Log In" at bounding box center [784, 329] width 306 height 32
